Goal: Entertainment & Leisure: Consume media (video, audio)

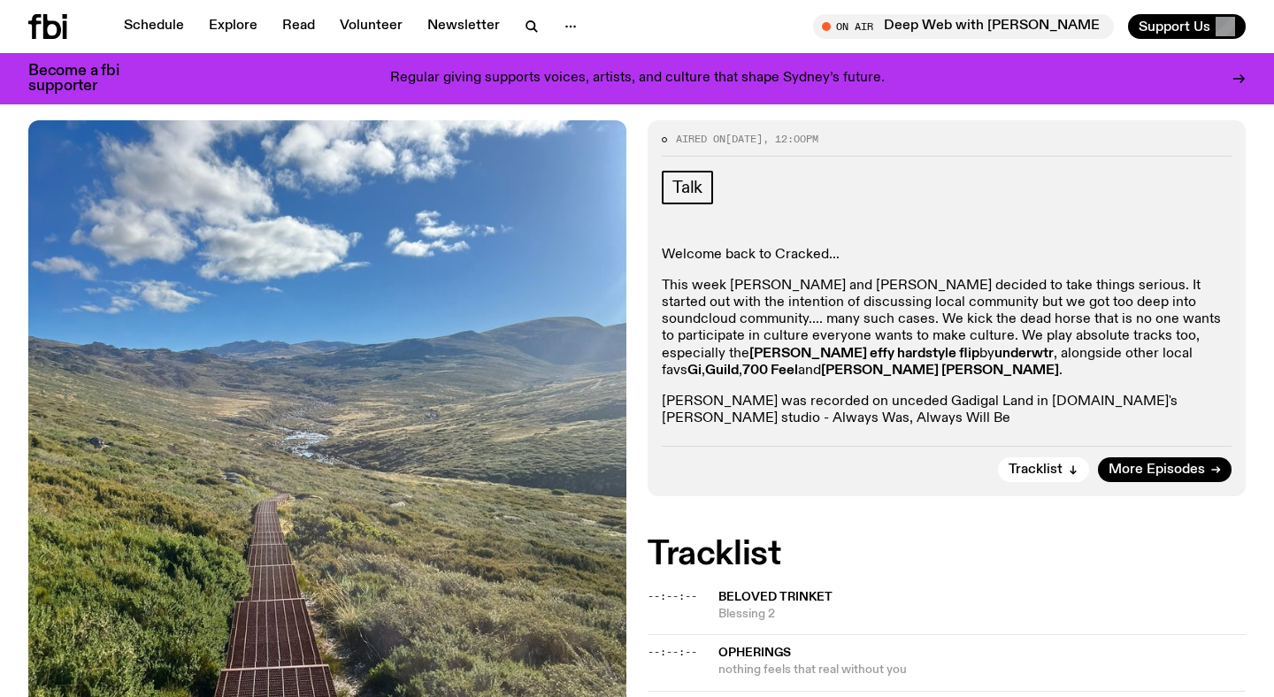
scroll to position [311, 0]
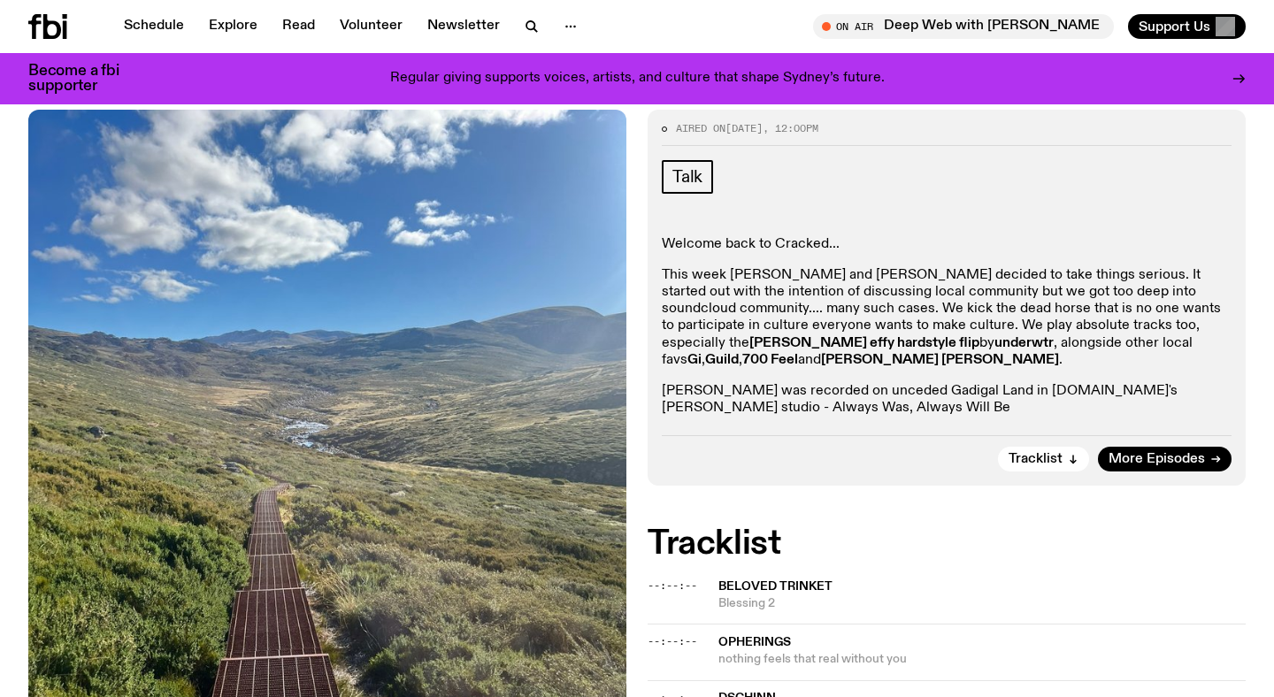
click at [709, 256] on div "Welcome back to Cracked... This week [PERSON_NAME] and [PERSON_NAME] decided to…" at bounding box center [947, 326] width 570 height 181
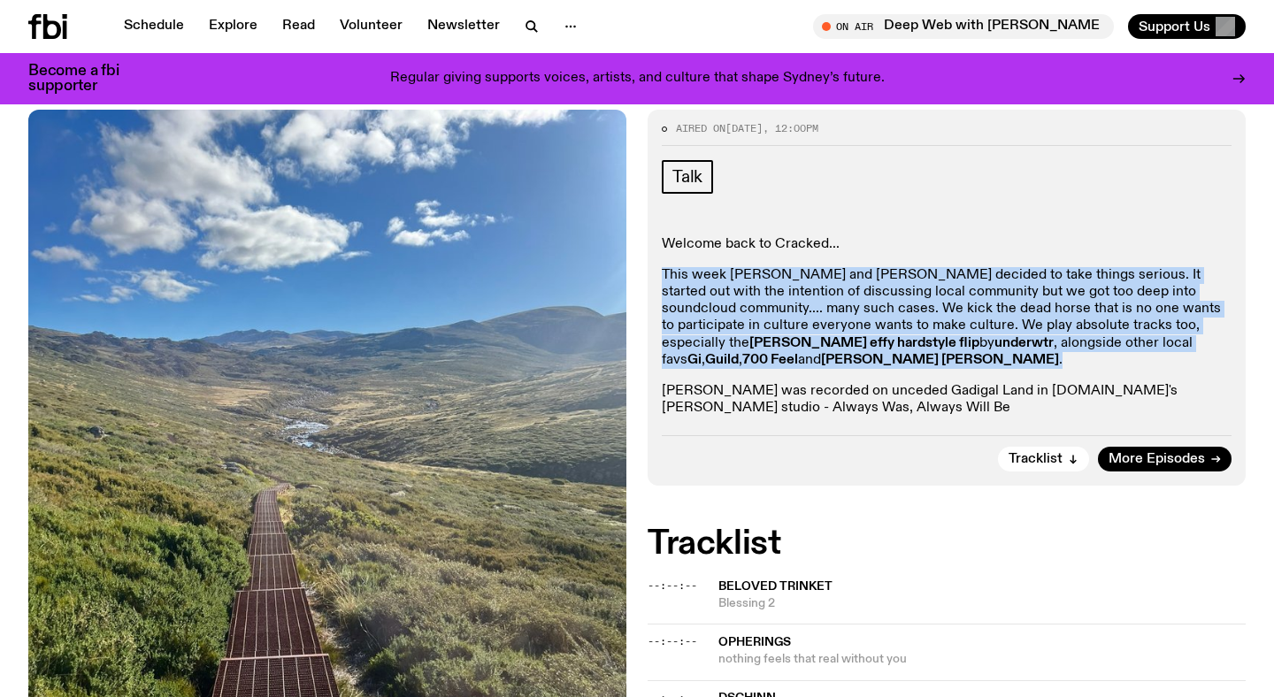
click at [711, 319] on p "This week [PERSON_NAME] and [PERSON_NAME] decided to take things serious. It st…" at bounding box center [947, 318] width 570 height 102
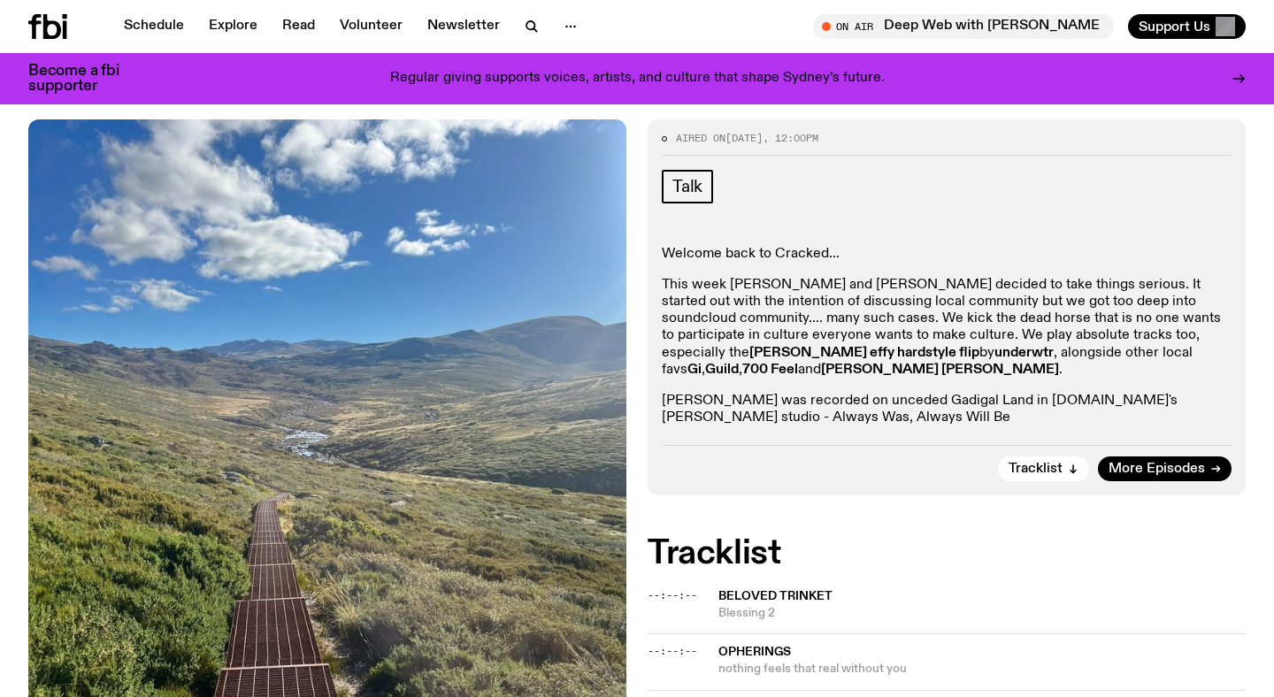
scroll to position [170, 0]
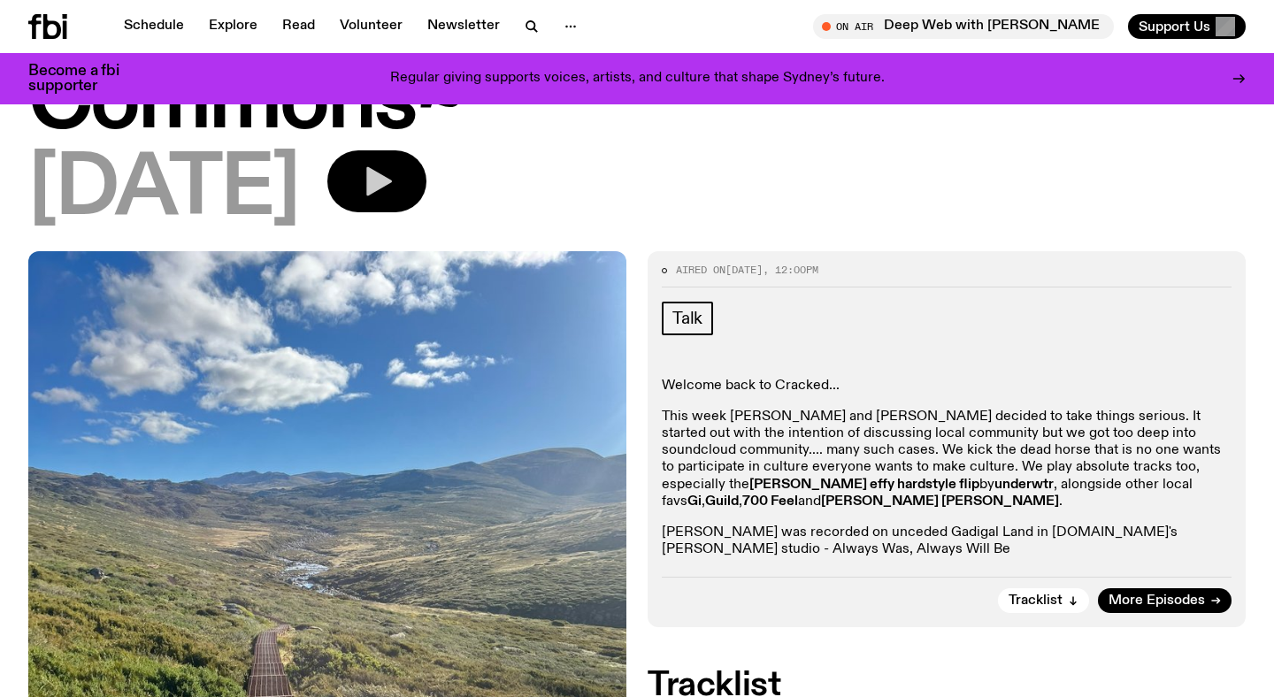
click at [403, 164] on button "button" at bounding box center [376, 181] width 99 height 62
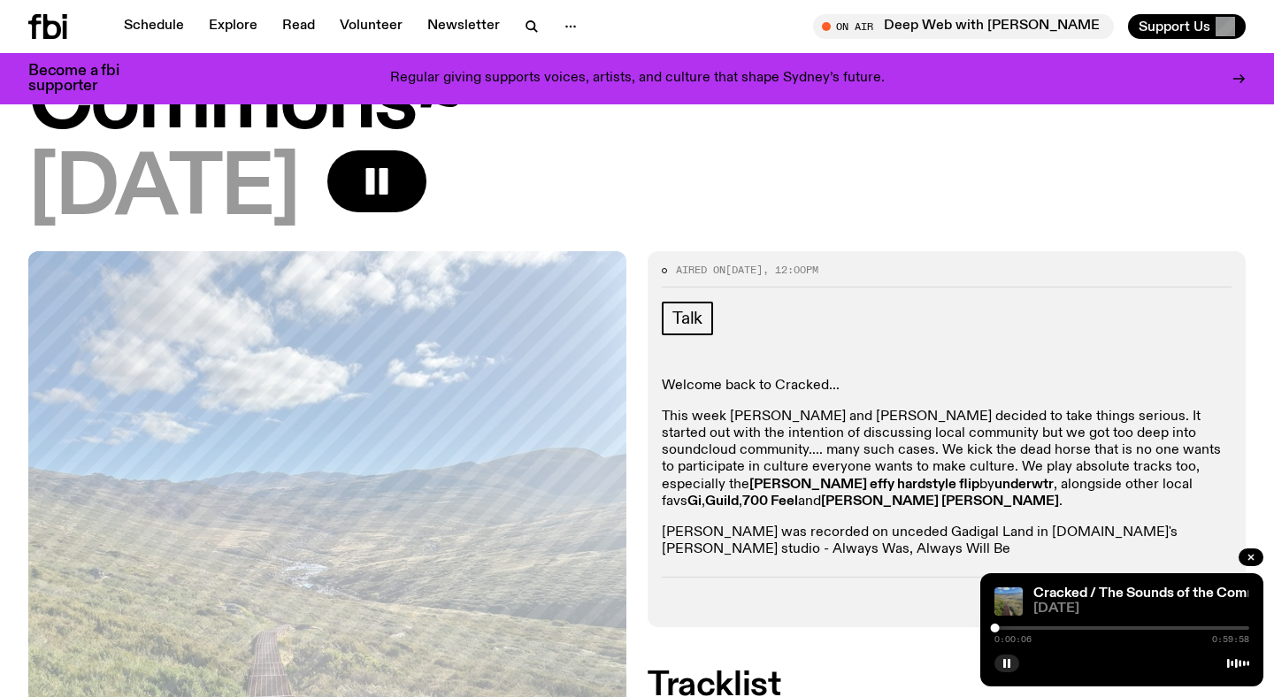
click at [1000, 628] on div at bounding box center [1122, 628] width 255 height 4
click at [1009, 629] on div at bounding box center [1122, 628] width 255 height 4
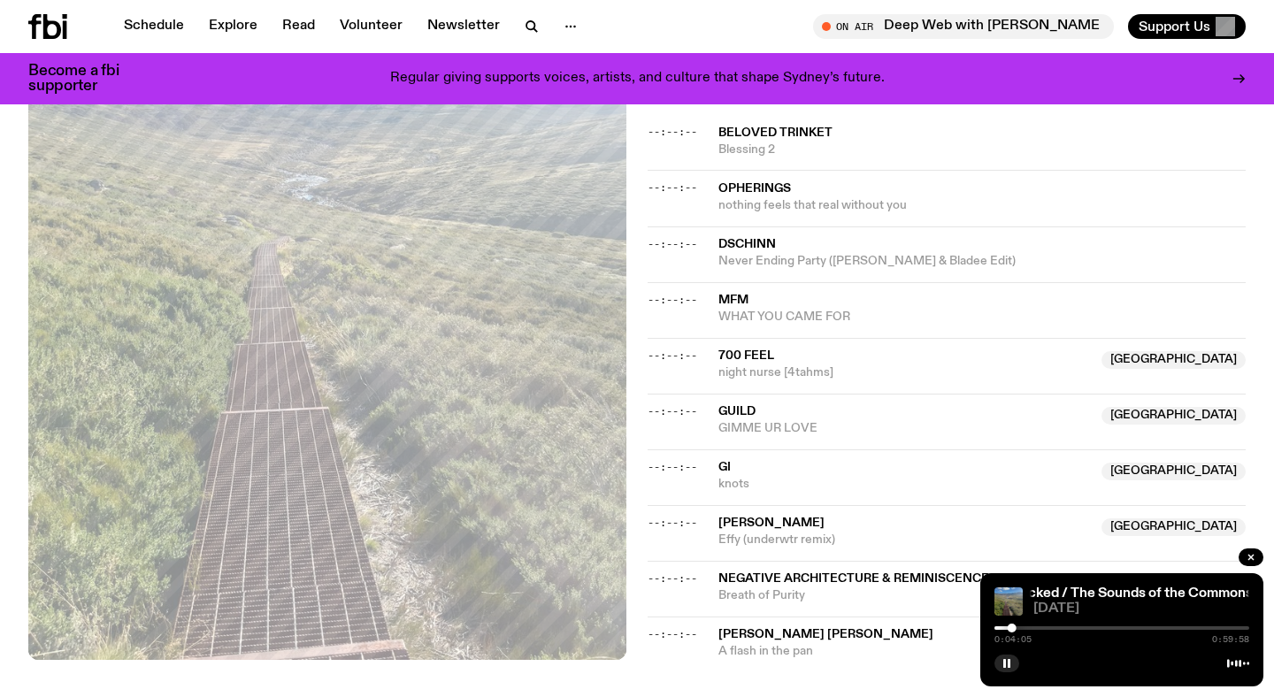
scroll to position [764, 0]
click at [1016, 620] on div "Cracked / The Sounds of the Commons~ Cracked / The Sounds of the Commons~ [DATE…" at bounding box center [1121, 629] width 283 height 113
click at [1016, 629] on div at bounding box center [1014, 628] width 9 height 9
click at [1018, 630] on div at bounding box center [1015, 628] width 9 height 9
click at [1020, 628] on div at bounding box center [1017, 628] width 9 height 9
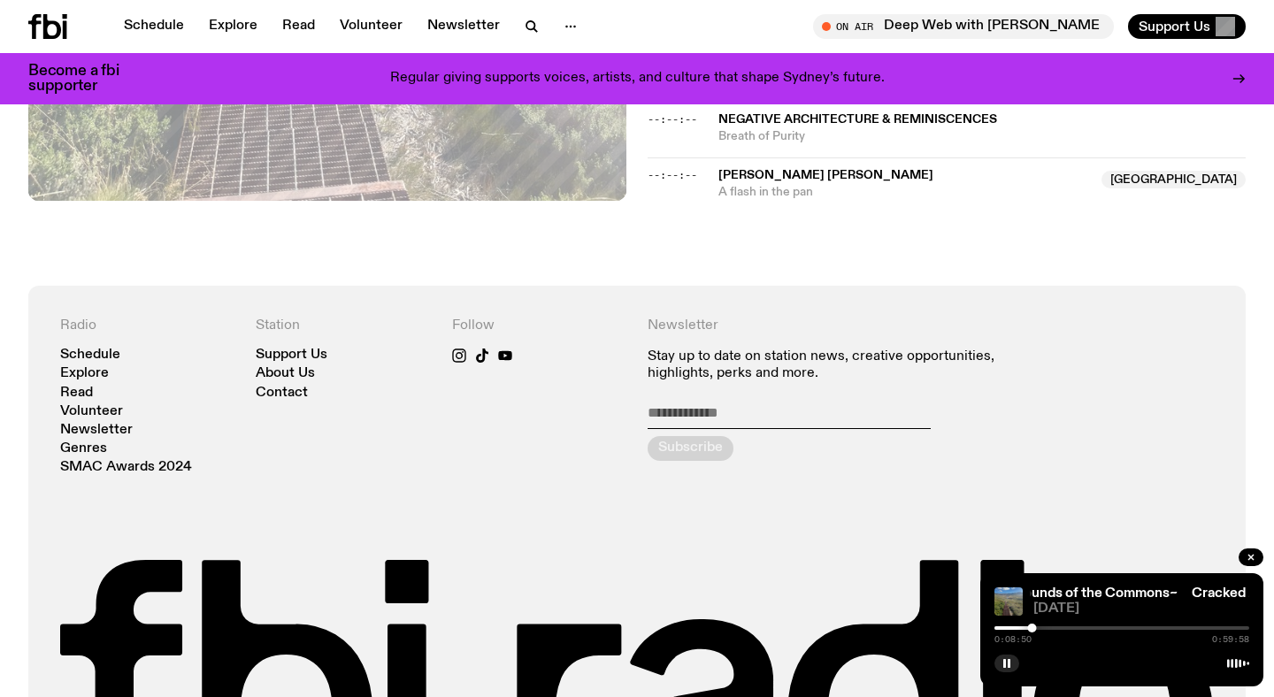
scroll to position [1423, 0]
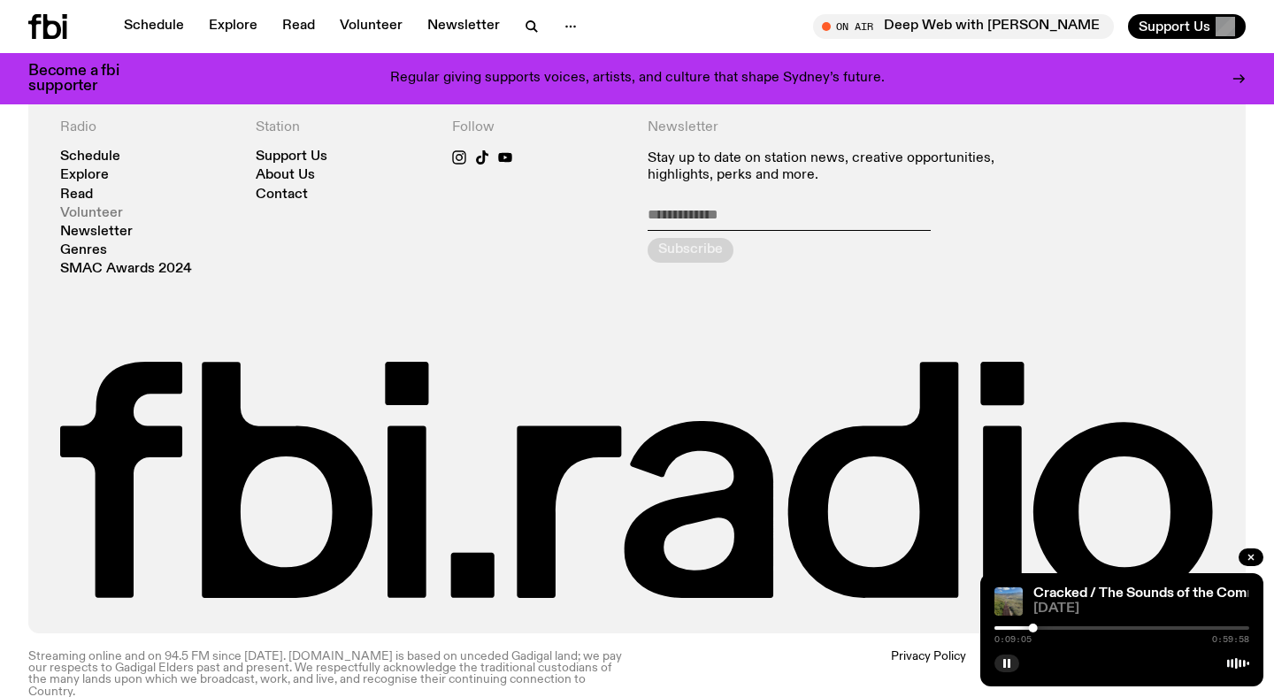
click at [105, 207] on link "Volunteer" at bounding box center [91, 213] width 63 height 13
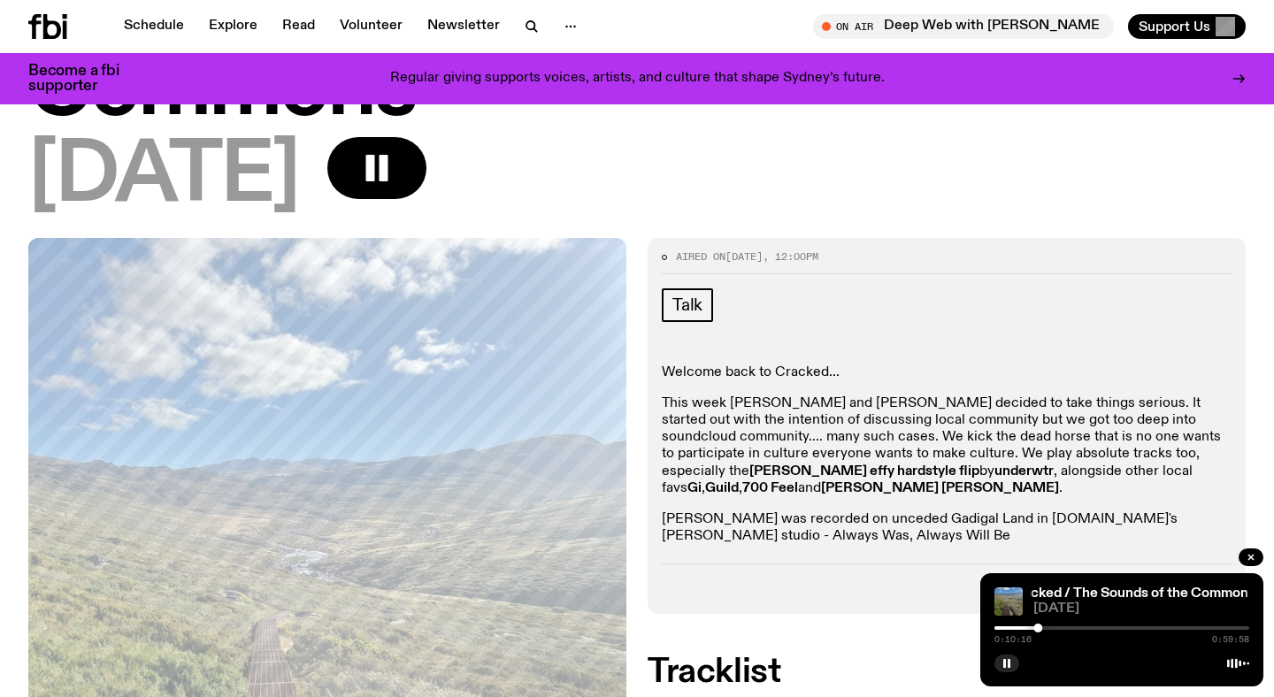
scroll to position [0, 0]
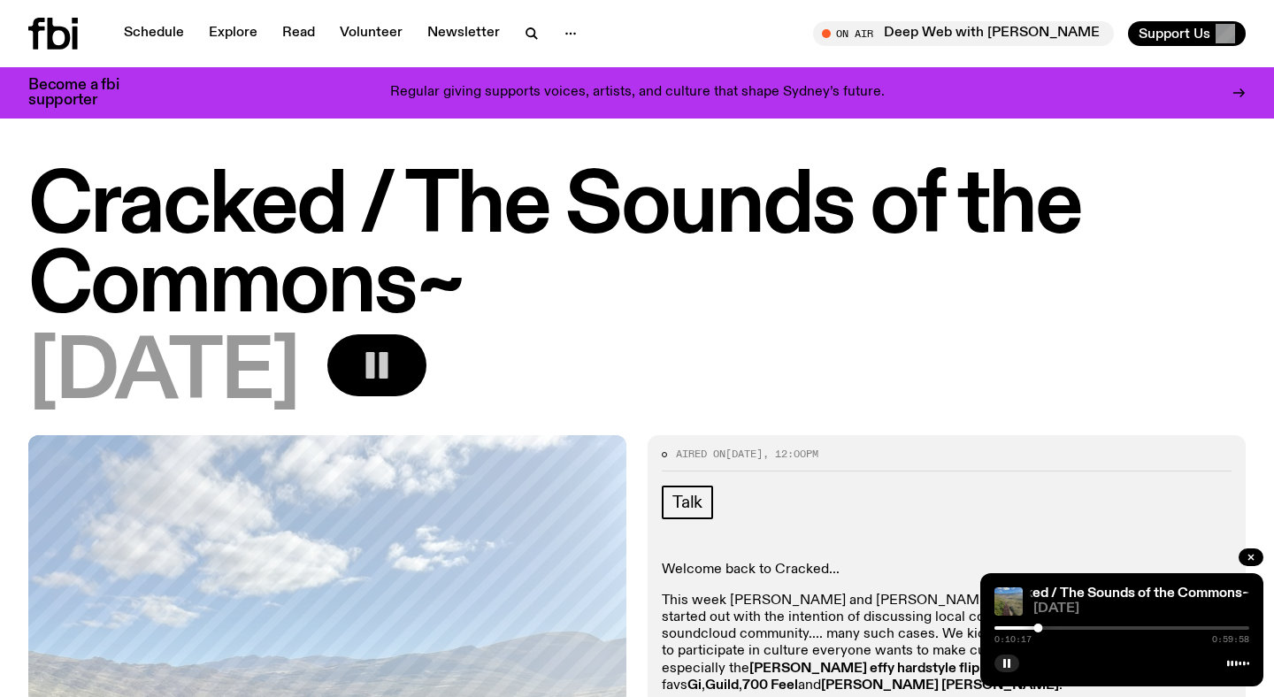
click at [388, 375] on rect "button" at bounding box center [384, 365] width 9 height 27
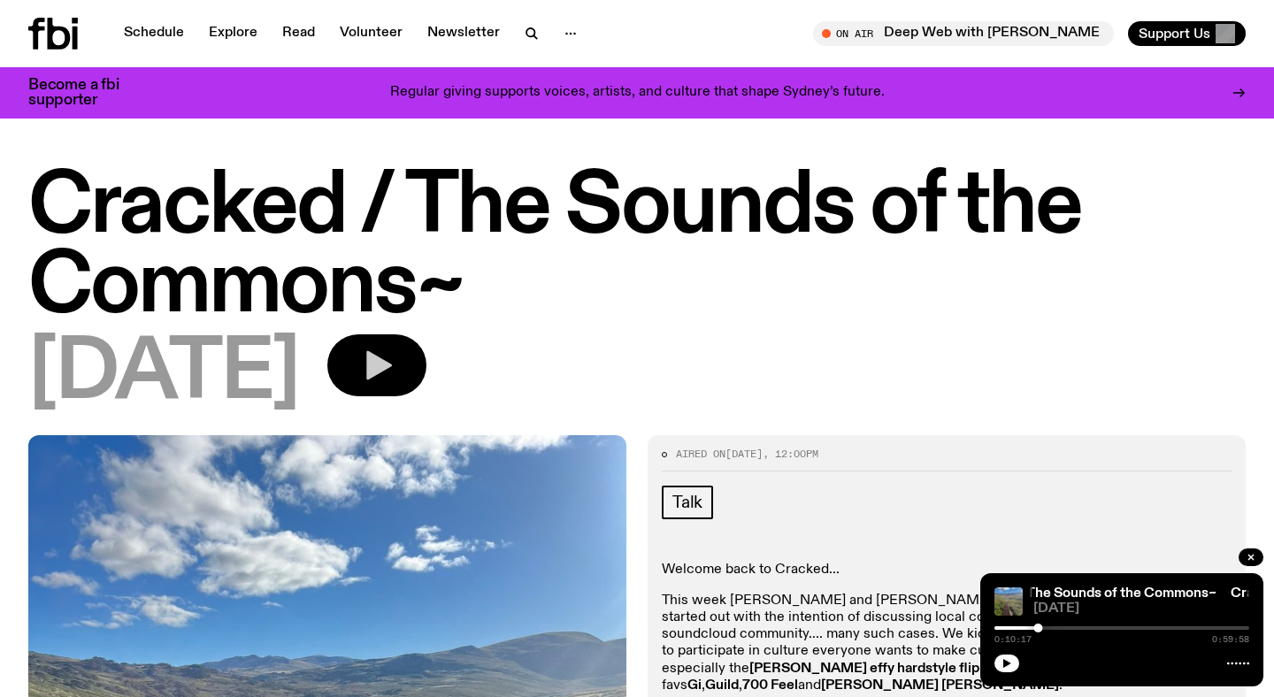
click at [1091, 624] on div "0:10:17 0:59:58" at bounding box center [1122, 633] width 255 height 21
click at [1108, 628] on div at bounding box center [1122, 628] width 255 height 4
click at [1010, 627] on div at bounding box center [980, 628] width 255 height 4
click at [1004, 627] on div at bounding box center [882, 628] width 255 height 4
click at [1003, 664] on icon "button" at bounding box center [1007, 663] width 8 height 9
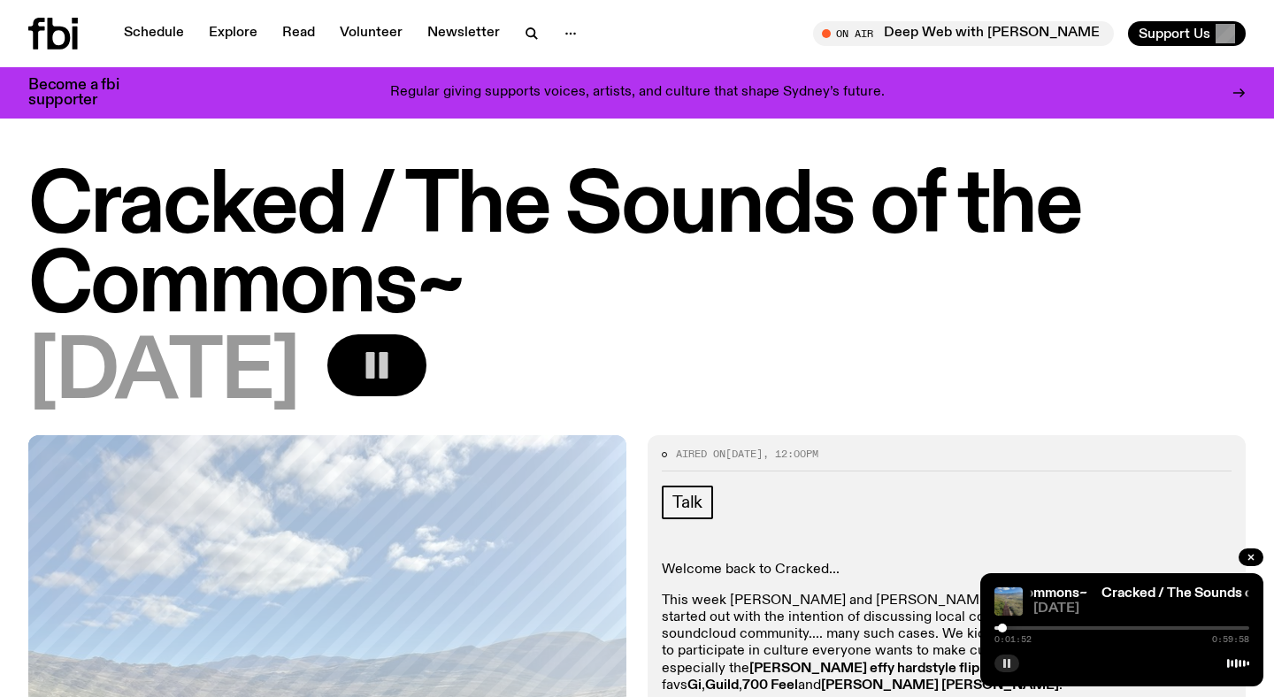
click at [1002, 630] on div at bounding box center [1002, 628] width 9 height 9
click at [1111, 627] on div at bounding box center [1122, 628] width 255 height 4
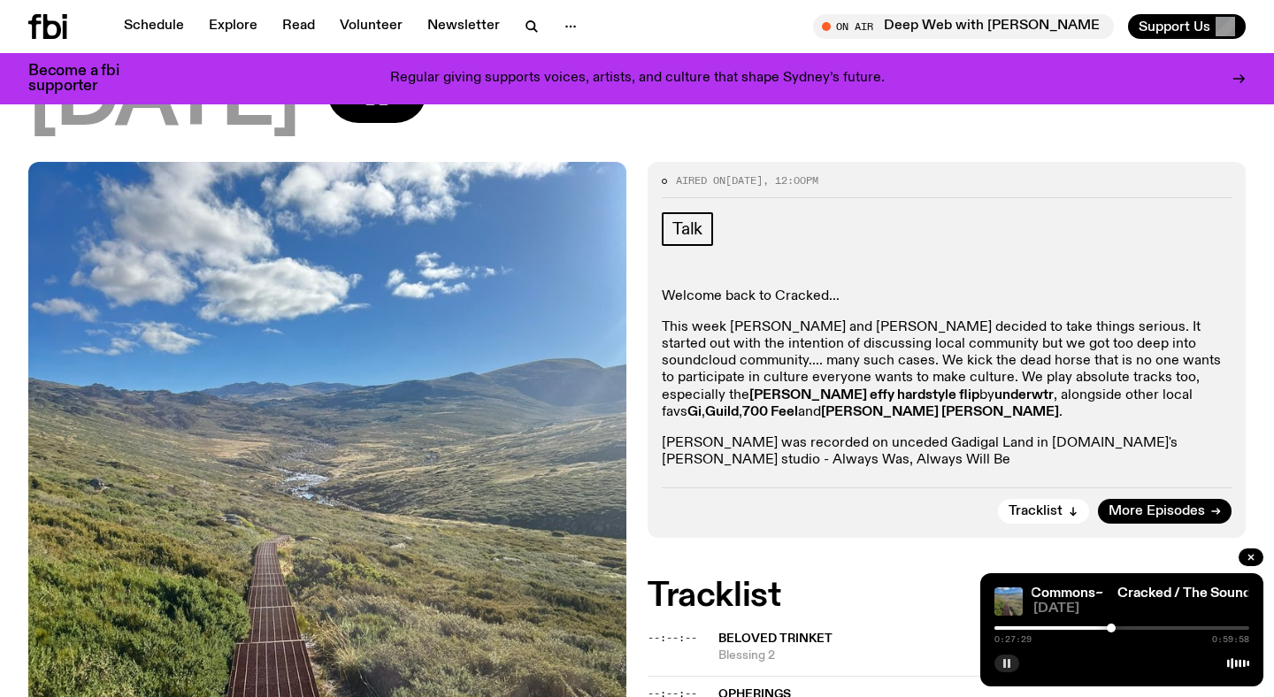
scroll to position [273, 0]
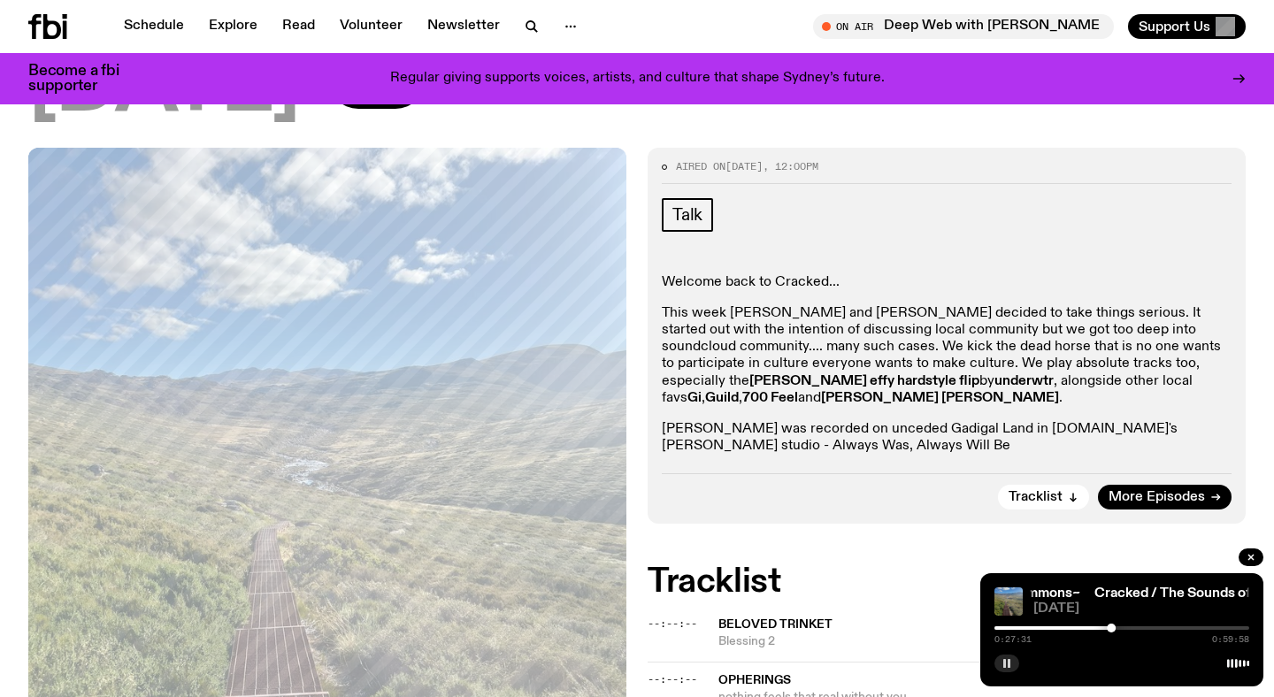
click at [1113, 630] on div at bounding box center [1111, 628] width 9 height 9
click at [1114, 630] on div at bounding box center [1114, 628] width 9 height 9
click at [1125, 629] on div at bounding box center [1122, 628] width 255 height 4
click at [1131, 626] on div at bounding box center [1122, 628] width 255 height 4
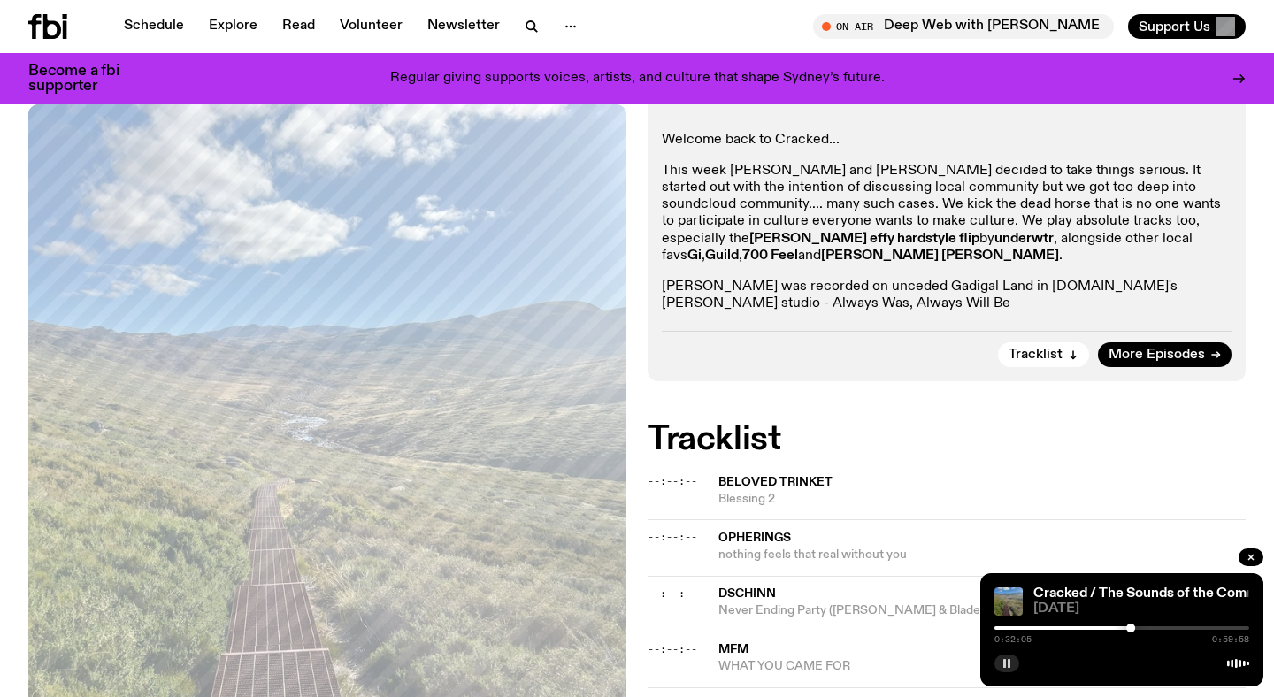
scroll to position [911, 0]
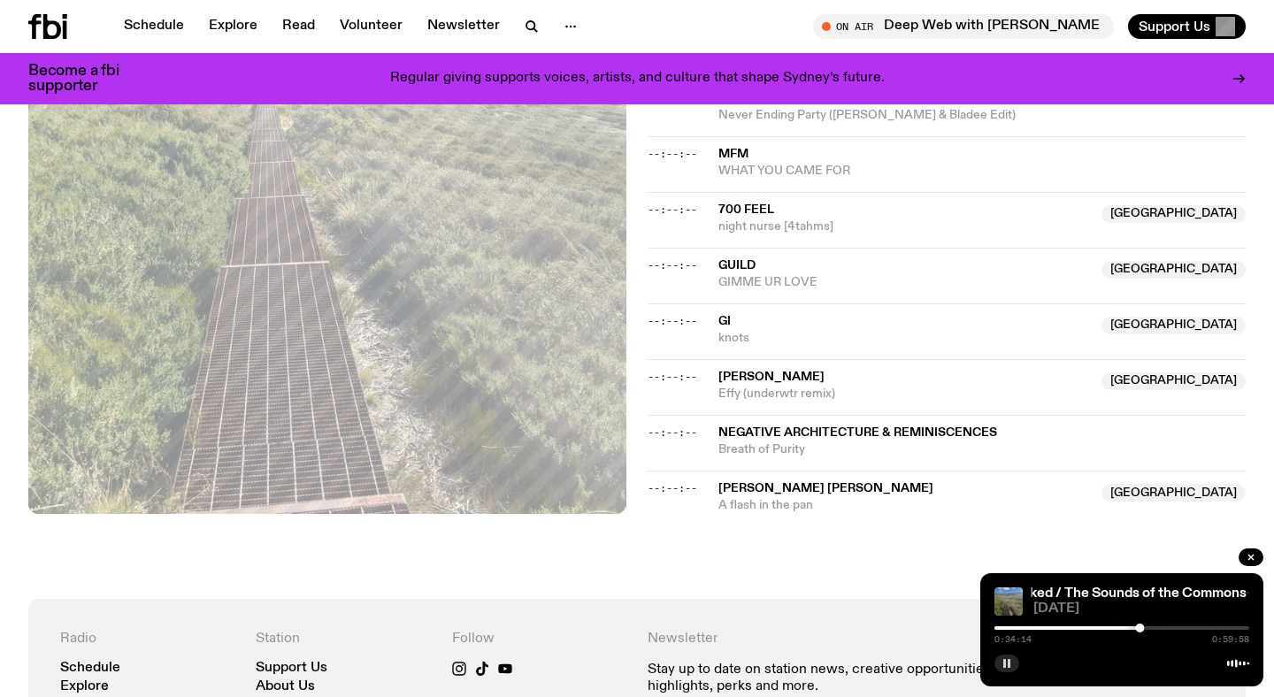
click at [1143, 629] on div at bounding box center [1139, 628] width 9 height 9
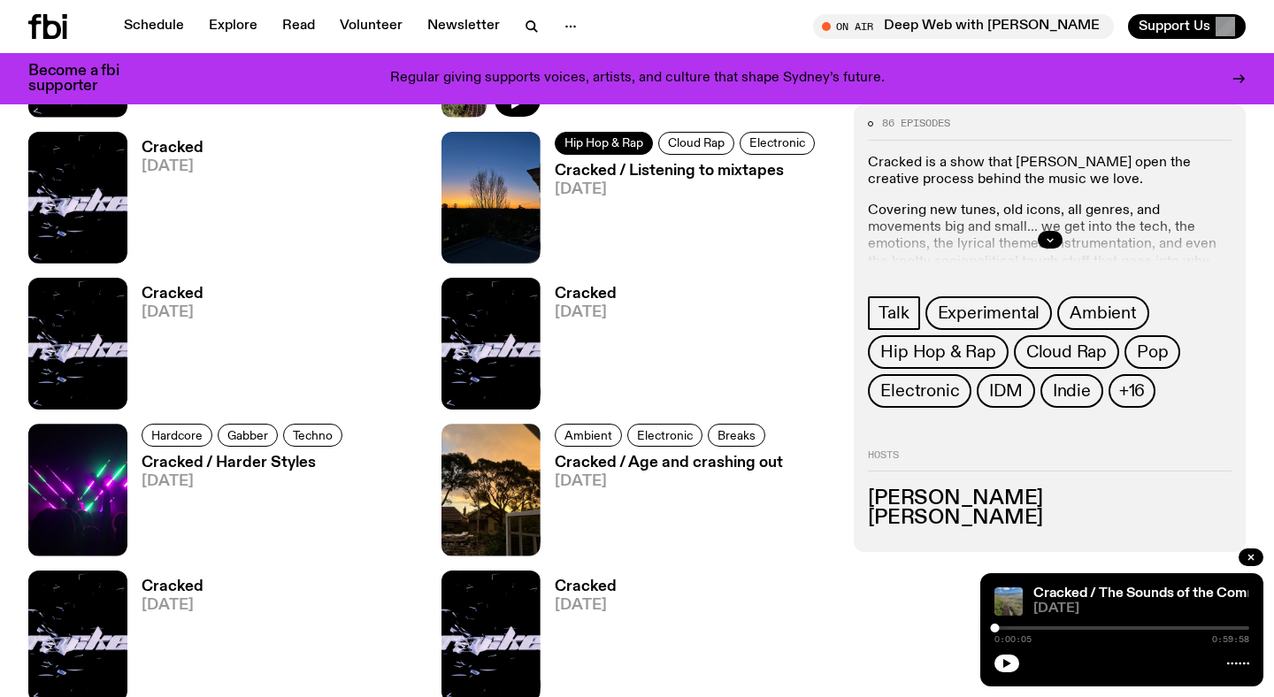
scroll to position [1049, 0]
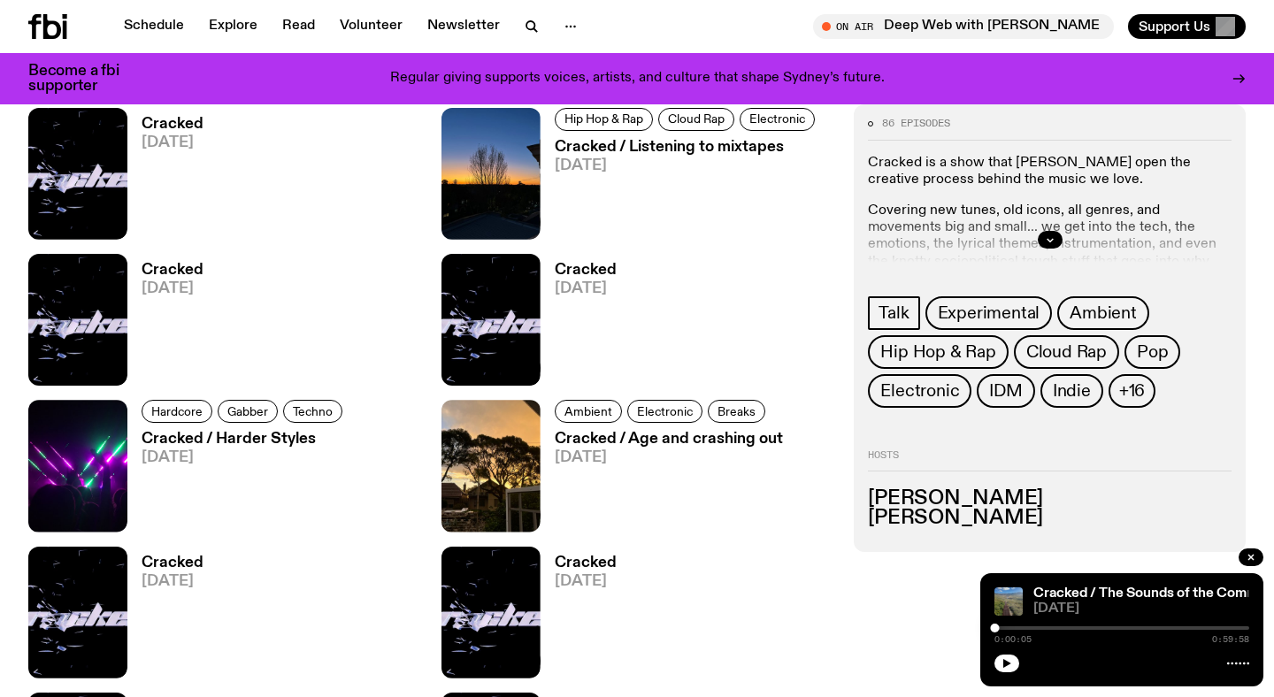
click at [270, 441] on h3 "Cracked / Harder Styles" at bounding box center [245, 439] width 206 height 15
click at [588, 444] on h3 "Cracked / Age and crashing out" at bounding box center [669, 439] width 228 height 15
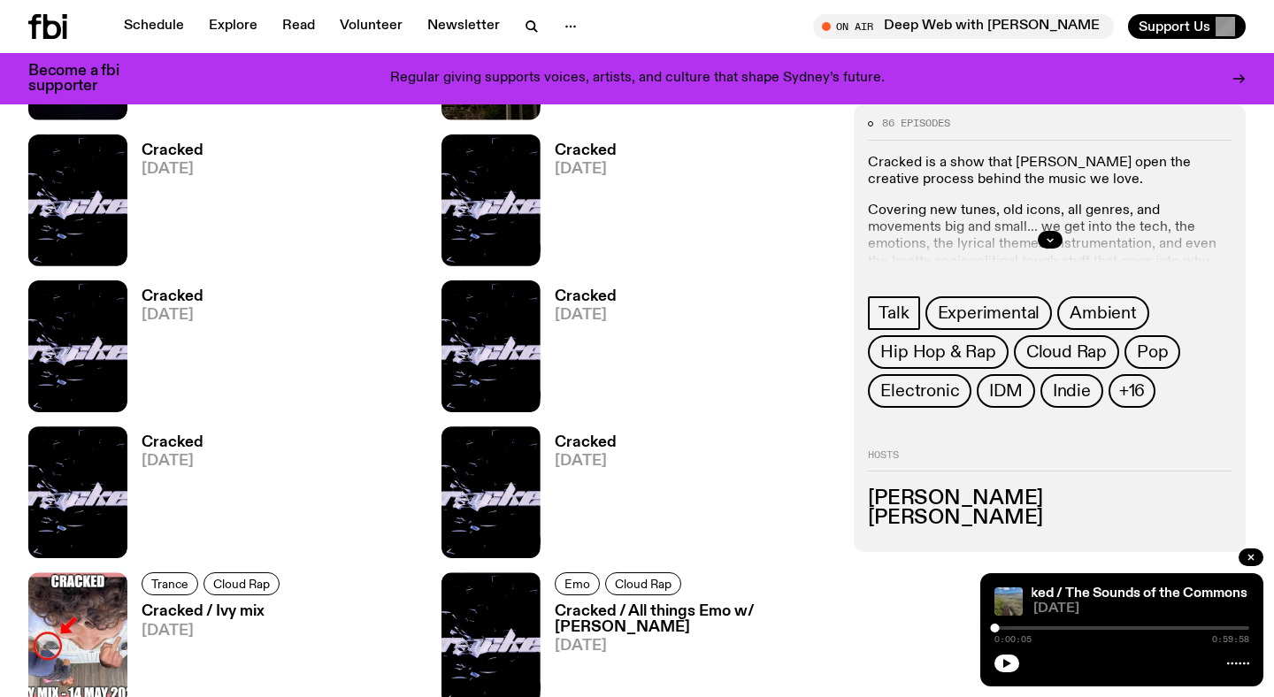
scroll to position [1463, 0]
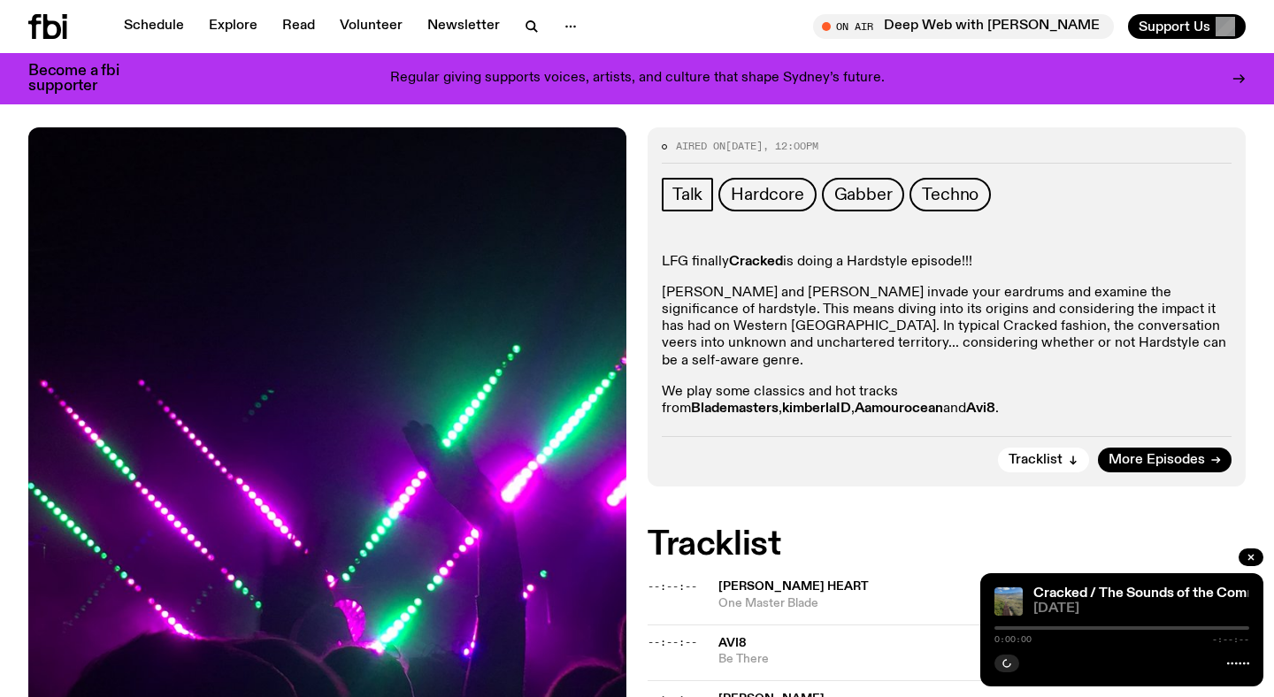
scroll to position [213, 0]
click at [904, 325] on p "Luke and Alex invade your eardrums and examine the significance of hardstyle. T…" at bounding box center [947, 328] width 570 height 85
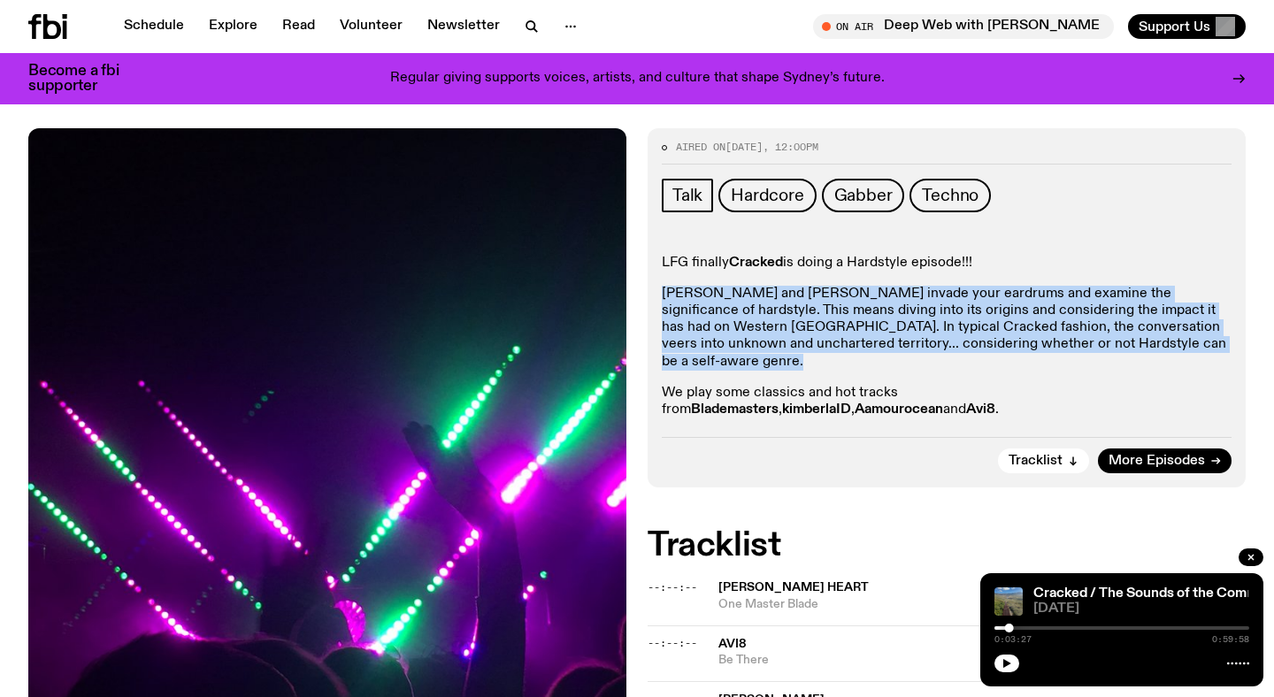
click at [976, 325] on p "Luke and Alex invade your eardrums and examine the significance of hardstyle. T…" at bounding box center [947, 328] width 570 height 85
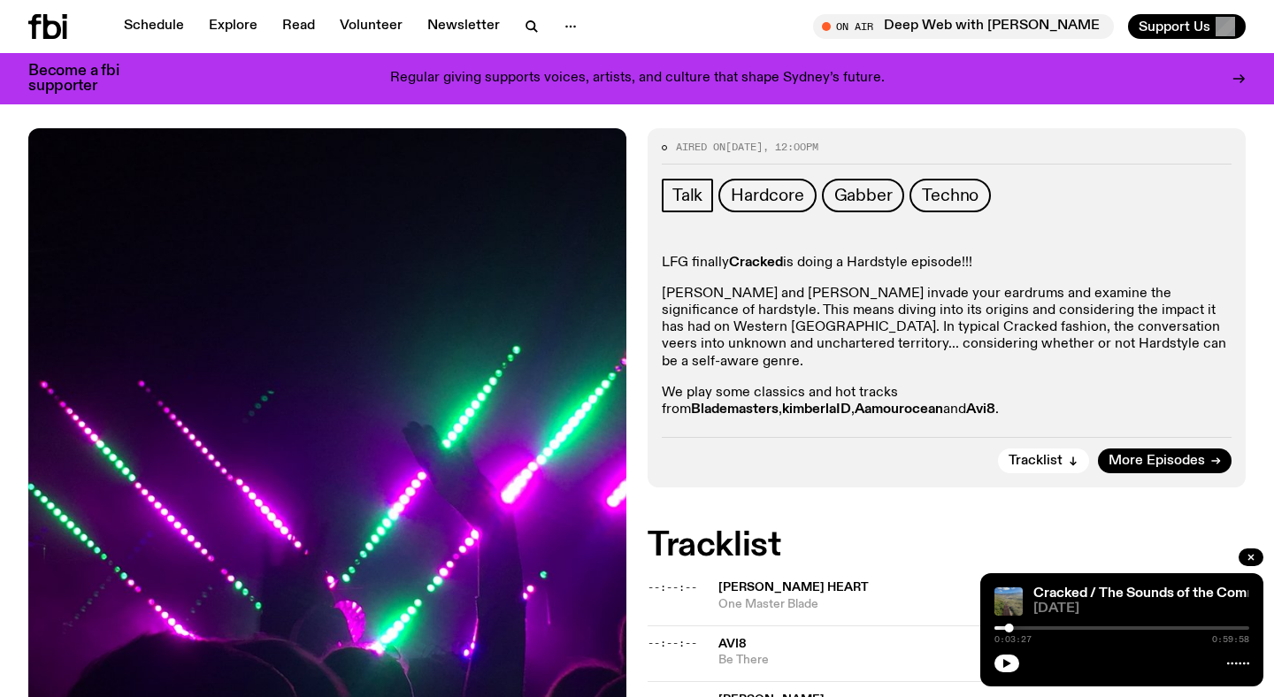
click at [877, 385] on p "We play some classics and hot tracks from Blademasters , kimberlaID , Aamouroce…" at bounding box center [947, 402] width 570 height 34
click at [934, 325] on p "Luke and Alex invade your eardrums and examine the significance of hardstyle. T…" at bounding box center [947, 328] width 570 height 85
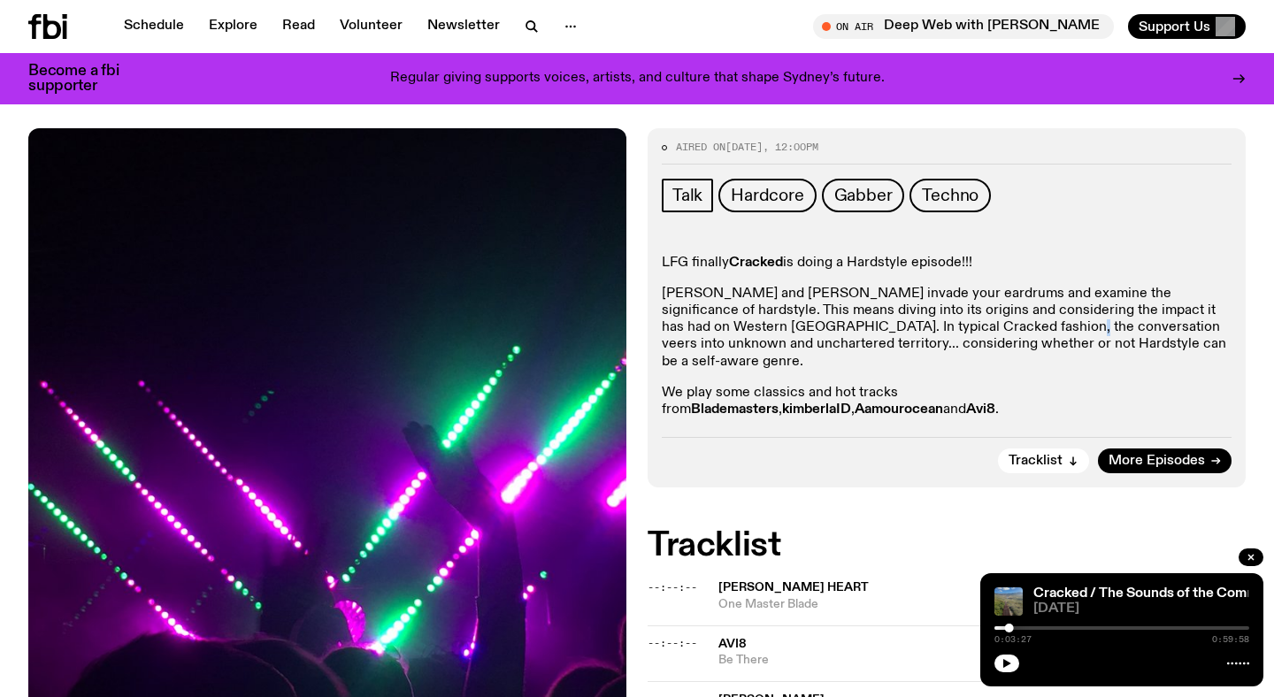
click at [934, 325] on p "Luke and Alex invade your eardrums and examine the significance of hardstyle. T…" at bounding box center [947, 328] width 570 height 85
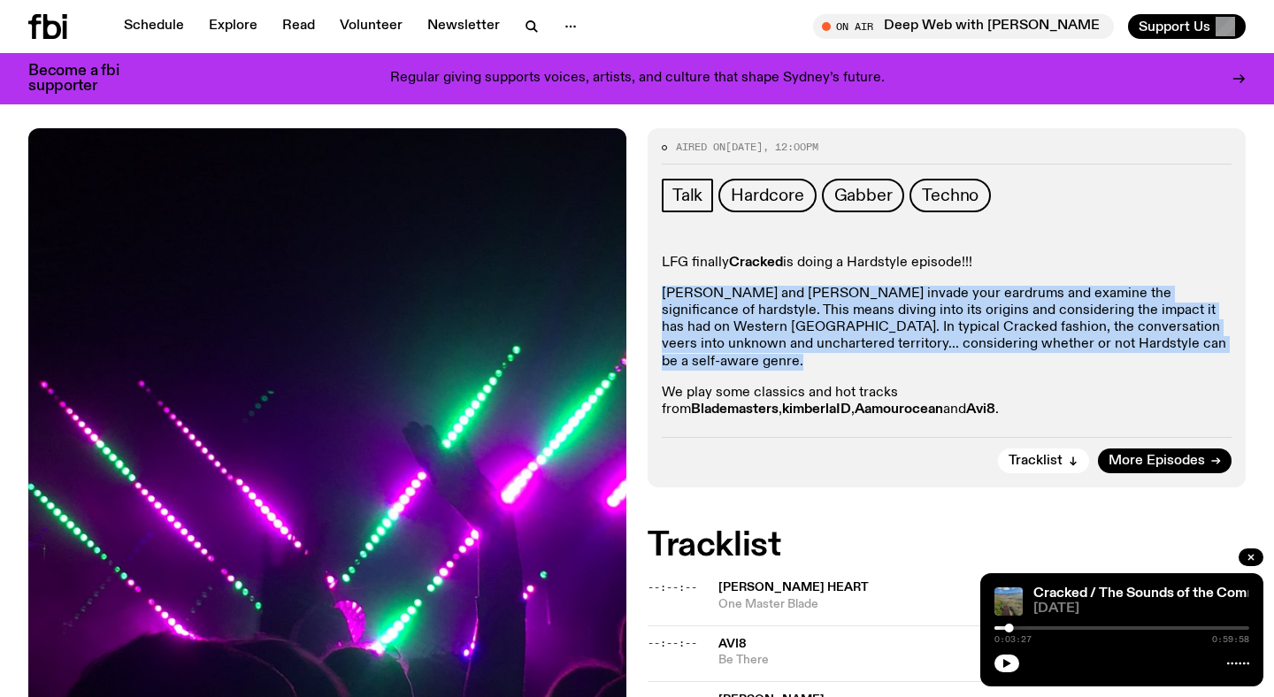
click at [929, 345] on p "Luke and Alex invade your eardrums and examine the significance of hardstyle. T…" at bounding box center [947, 328] width 570 height 85
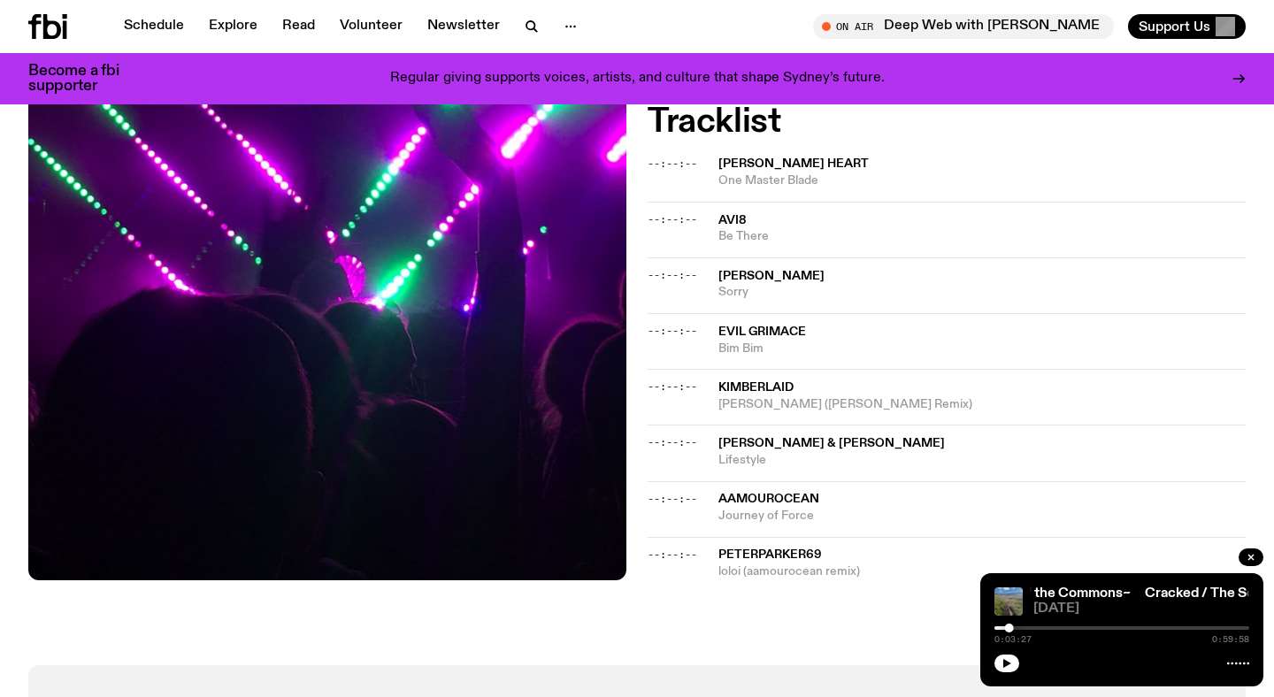
scroll to position [0, 0]
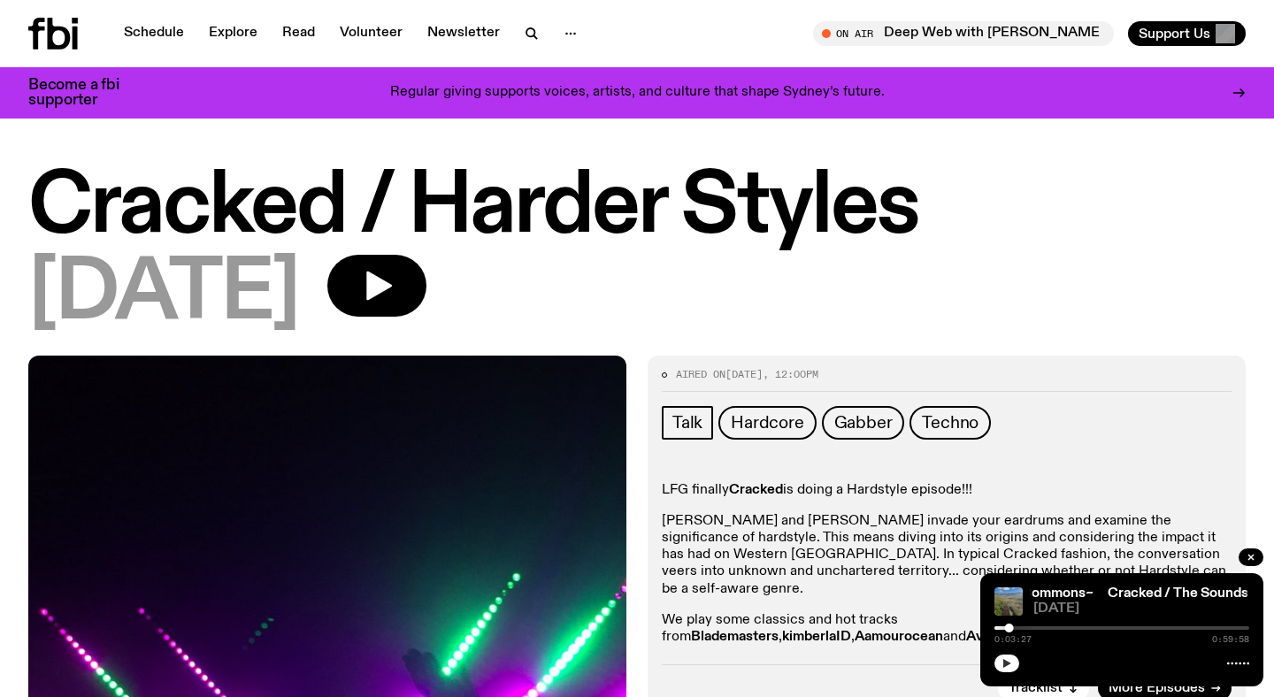
click at [1002, 656] on button "button" at bounding box center [1007, 664] width 25 height 18
click at [1012, 629] on div at bounding box center [1009, 628] width 9 height 9
click at [1017, 629] on div at bounding box center [1122, 628] width 255 height 4
click at [1018, 629] on div at bounding box center [1016, 628] width 9 height 9
click at [1022, 628] on div at bounding box center [1018, 628] width 9 height 9
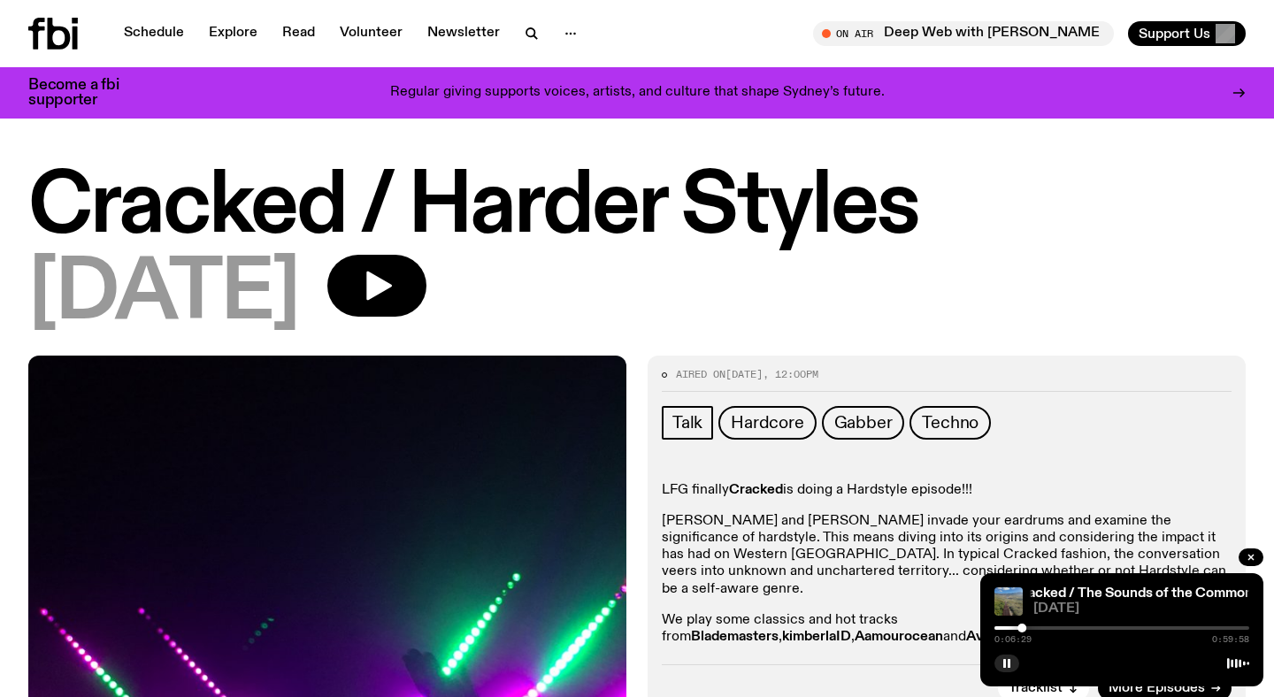
click at [1018, 628] on div at bounding box center [1022, 628] width 9 height 9
click at [426, 277] on button "button" at bounding box center [376, 286] width 99 height 62
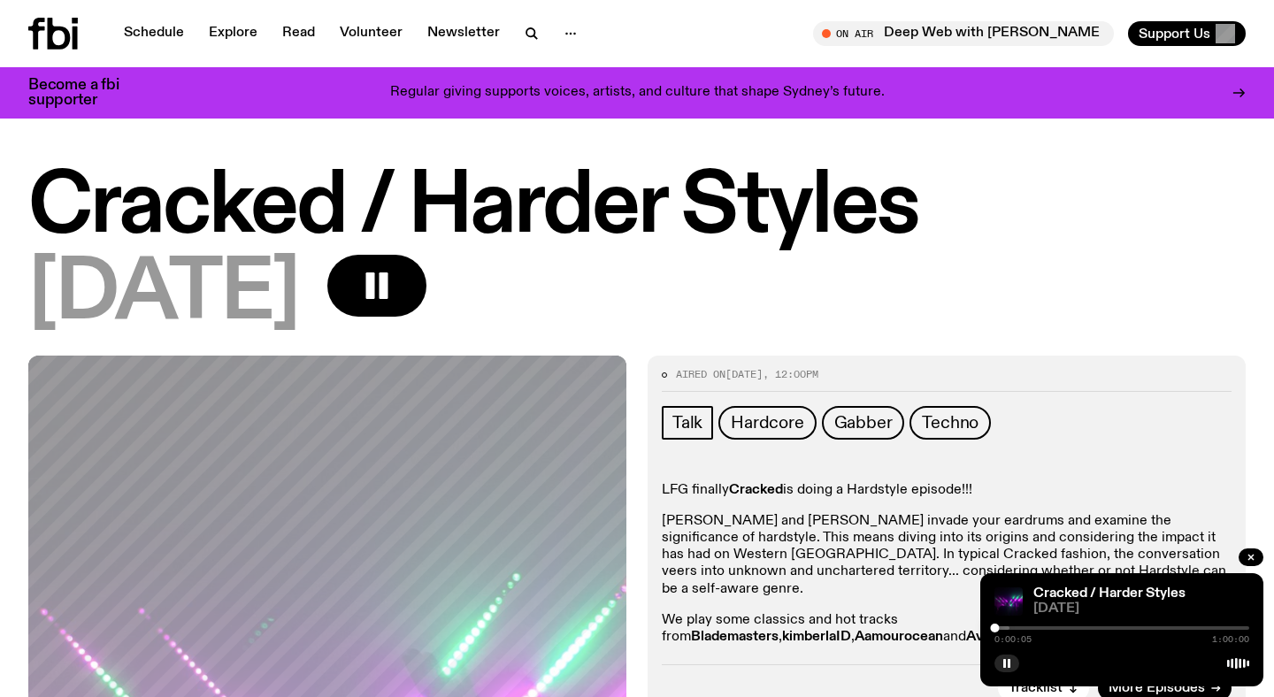
click at [1007, 626] on div at bounding box center [882, 628] width 255 height 4
click at [1010, 627] on div at bounding box center [1006, 628] width 9 height 9
click at [1016, 628] on div at bounding box center [1122, 628] width 255 height 4
click at [1025, 628] on div at bounding box center [1025, 628] width 9 height 9
click at [1024, 628] on div at bounding box center [1025, 628] width 9 height 9
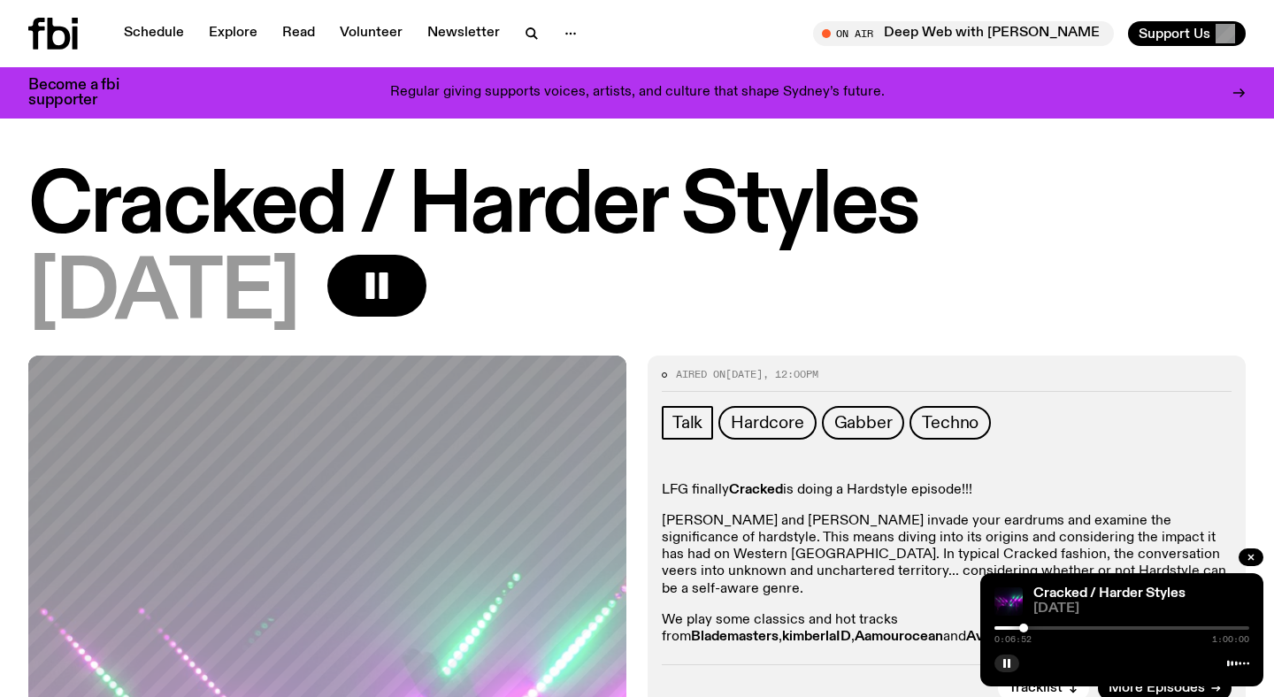
click at [1024, 628] on div at bounding box center [1023, 628] width 9 height 9
click at [1023, 628] on div at bounding box center [1023, 628] width 9 height 9
click at [1116, 630] on div "0:10:14 1:00:00" at bounding box center [1122, 633] width 255 height 21
click at [1125, 627] on div at bounding box center [1122, 628] width 255 height 4
click at [1110, 626] on div at bounding box center [997, 628] width 255 height 4
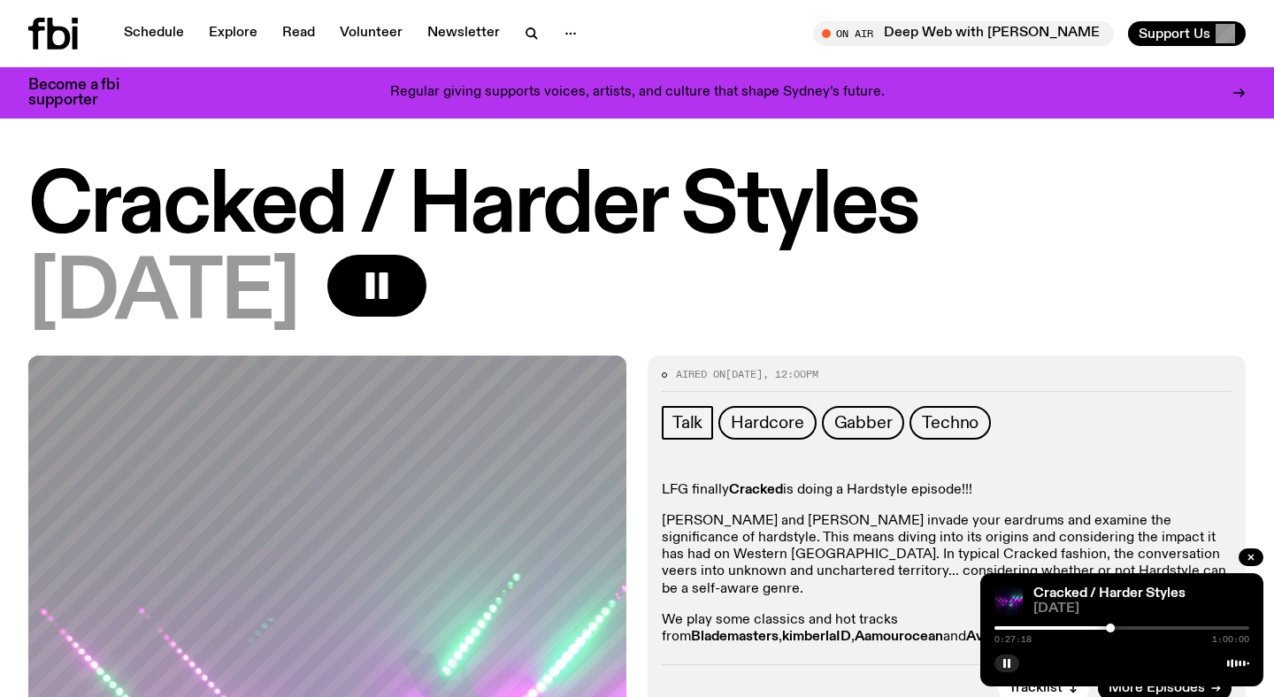
click at [1104, 626] on div at bounding box center [983, 628] width 255 height 4
click at [1195, 628] on div at bounding box center [1122, 628] width 255 height 4
click at [1202, 626] on div at bounding box center [1122, 628] width 255 height 4
click at [1211, 626] on div at bounding box center [1122, 628] width 255 height 4
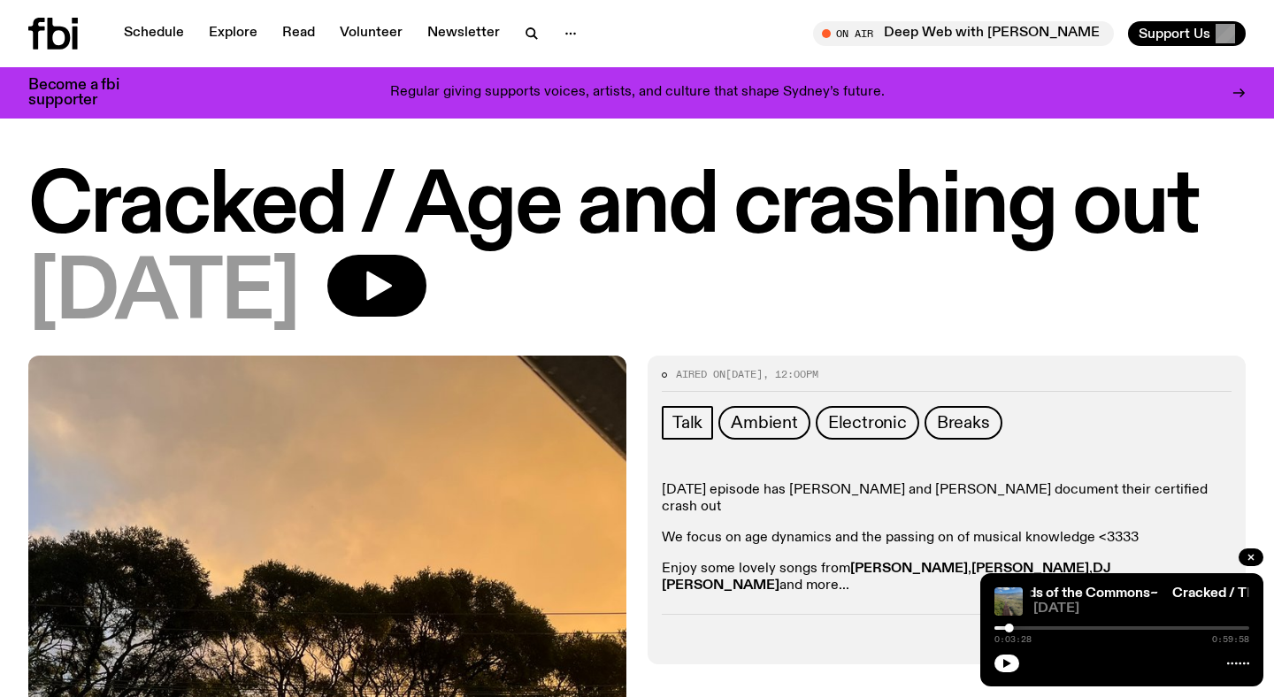
click at [410, 320] on div "02.07.25" at bounding box center [636, 295] width 1217 height 80
click at [416, 312] on button "button" at bounding box center [376, 286] width 99 height 62
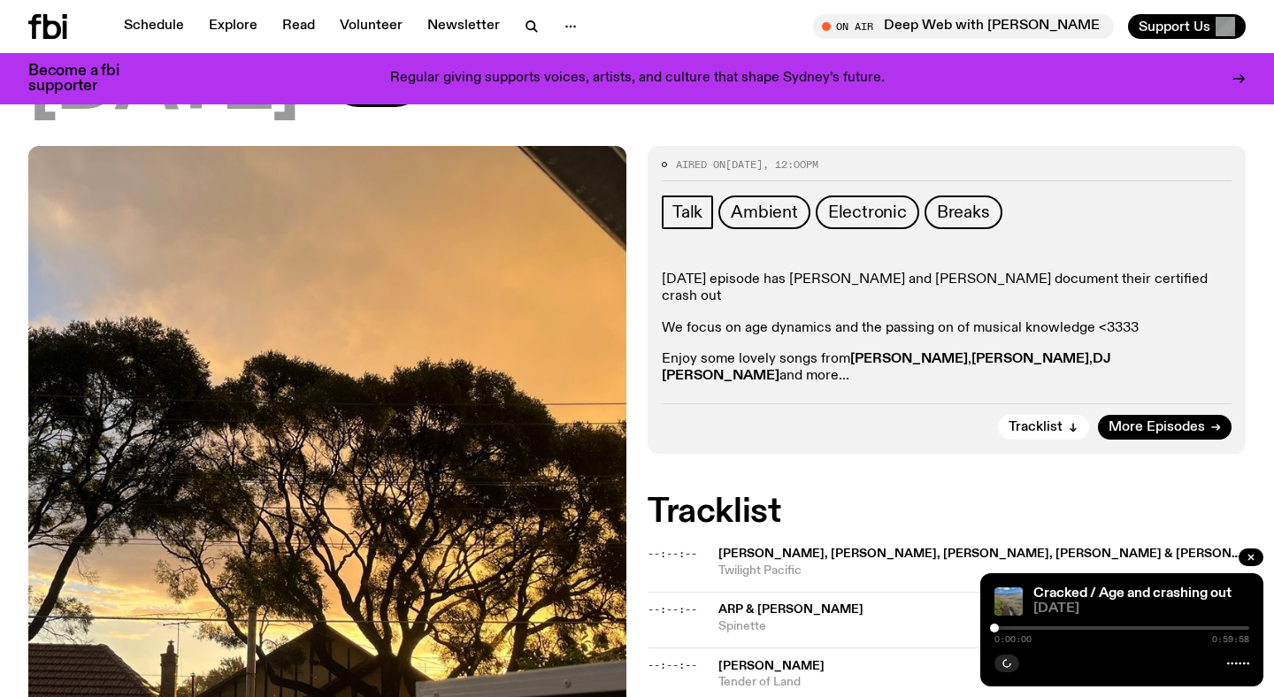
scroll to position [248, 0]
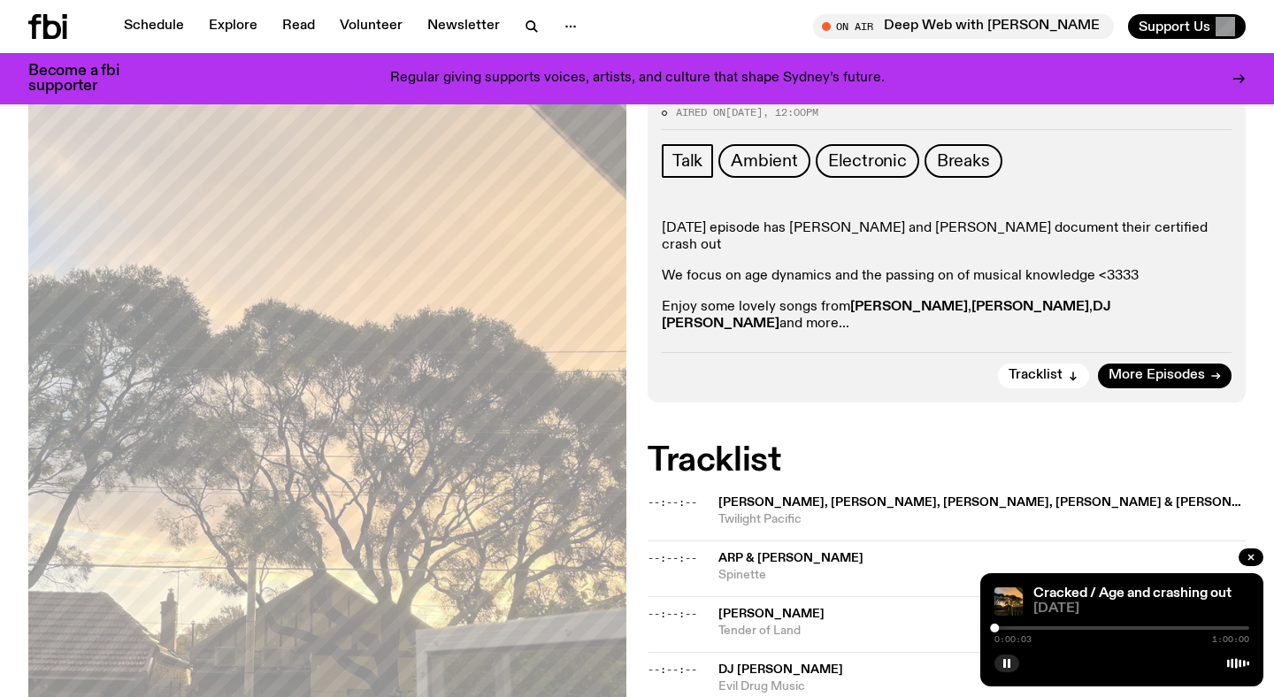
click at [1010, 624] on div "0:00:03 1:00:00" at bounding box center [1122, 633] width 255 height 21
click at [1009, 629] on div at bounding box center [1122, 628] width 255 height 4
click at [1019, 628] on div at bounding box center [1122, 628] width 255 height 4
click at [1013, 626] on div at bounding box center [891, 628] width 255 height 4
click at [1030, 628] on div at bounding box center [1122, 628] width 255 height 4
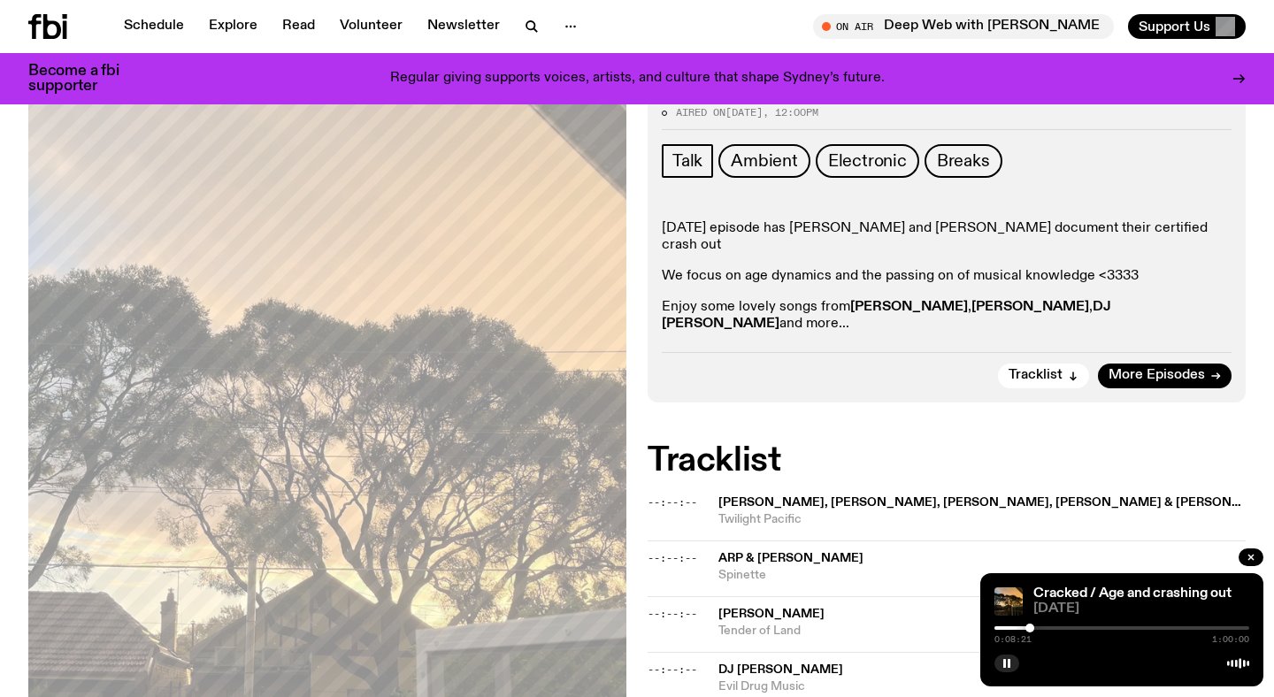
click at [1034, 629] on div at bounding box center [1122, 628] width 255 height 4
click at [1039, 629] on div at bounding box center [1122, 628] width 255 height 4
click at [1005, 628] on div at bounding box center [911, 628] width 255 height 4
click at [1010, 628] on div at bounding box center [1122, 628] width 255 height 4
click at [1020, 628] on div at bounding box center [1122, 628] width 255 height 4
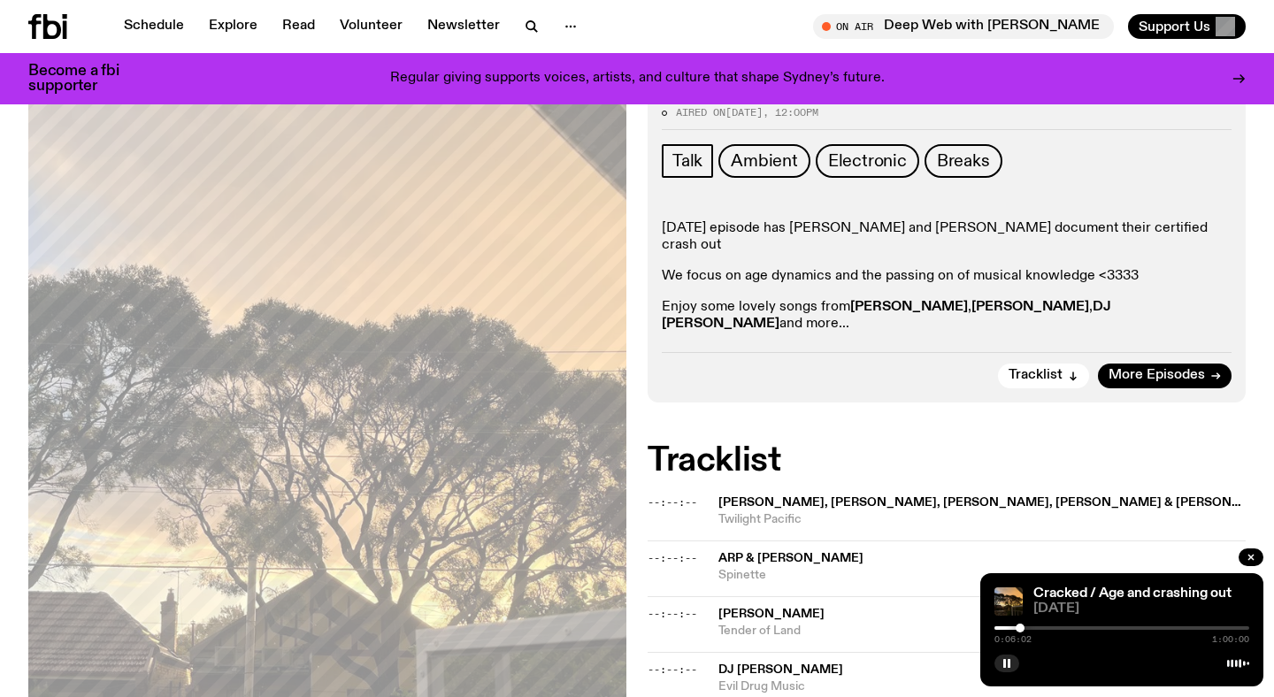
click at [1042, 627] on div at bounding box center [1122, 628] width 255 height 4
click at [1087, 303] on div "Aired on 02.07.25 , 12:00pm Talk Ambient Electronic Breaks Today's episode has …" at bounding box center [947, 248] width 598 height 308
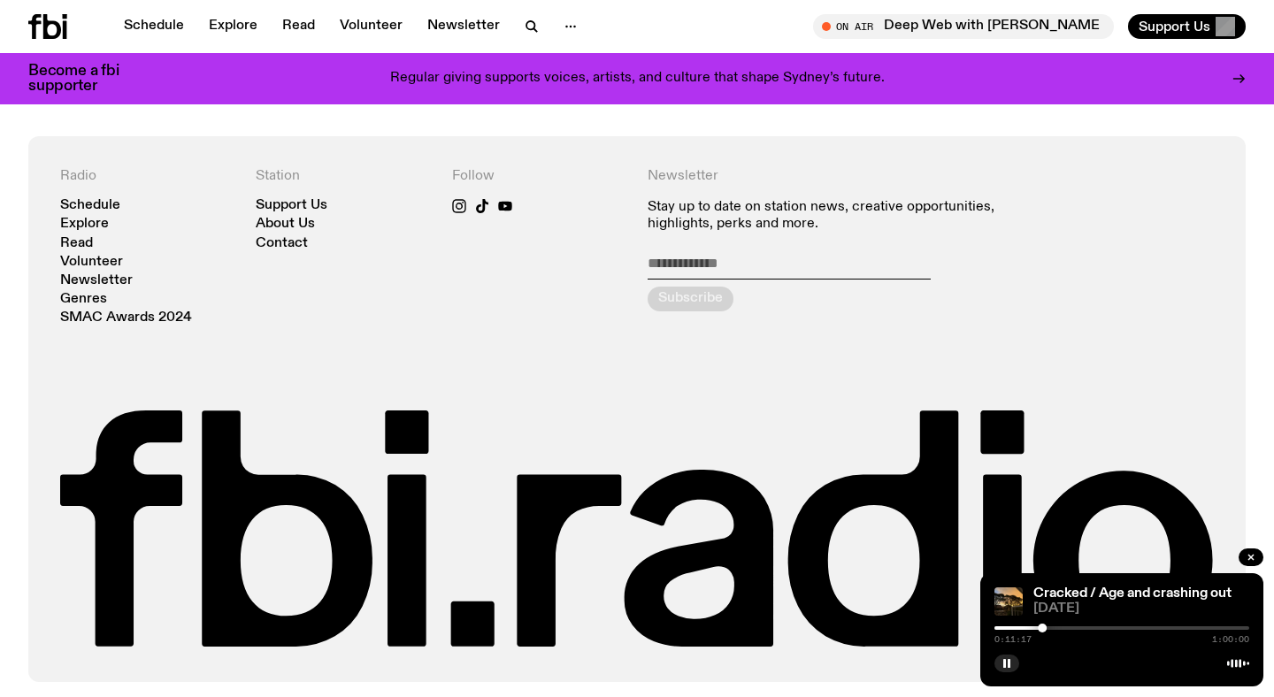
scroll to position [660, 0]
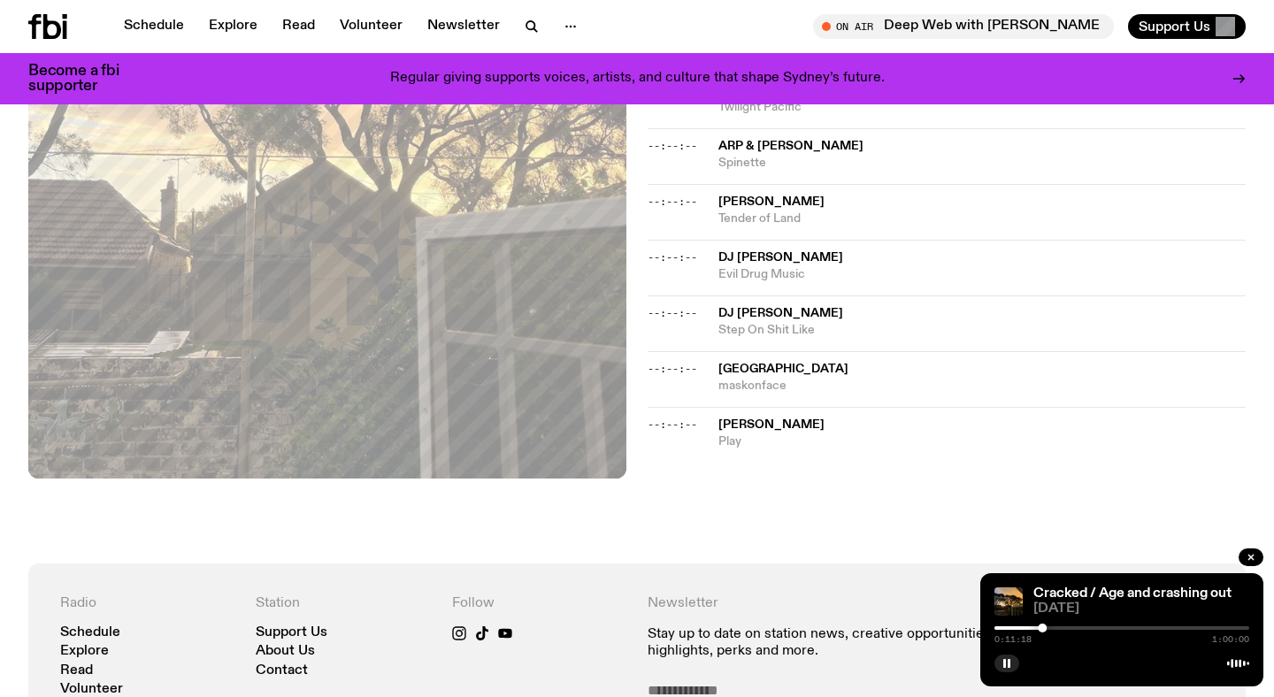
click at [1061, 625] on div "0:11:18 1:00:00" at bounding box center [1122, 633] width 255 height 21
click at [1061, 625] on div "0:11:19 1:00:00" at bounding box center [1122, 633] width 255 height 21
click at [1052, 634] on div "0:11:19 1:00:00" at bounding box center [1122, 633] width 255 height 21
click at [1061, 627] on div at bounding box center [1122, 628] width 255 height 4
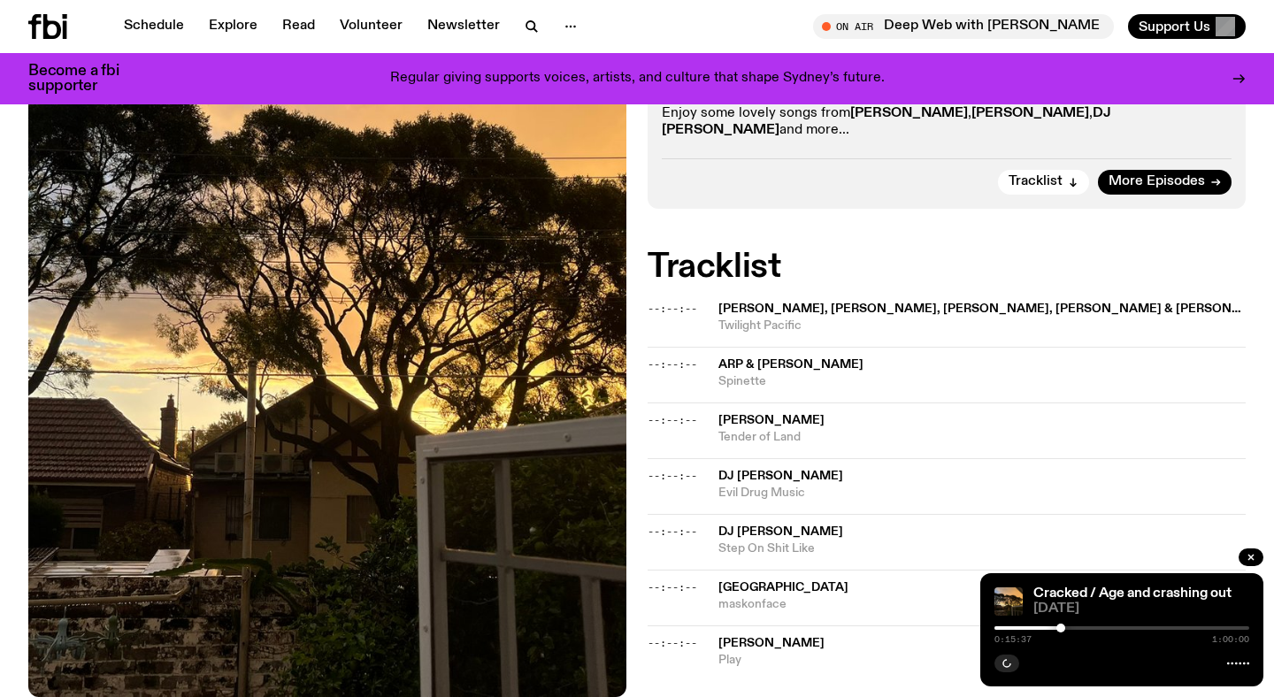
scroll to position [442, 0]
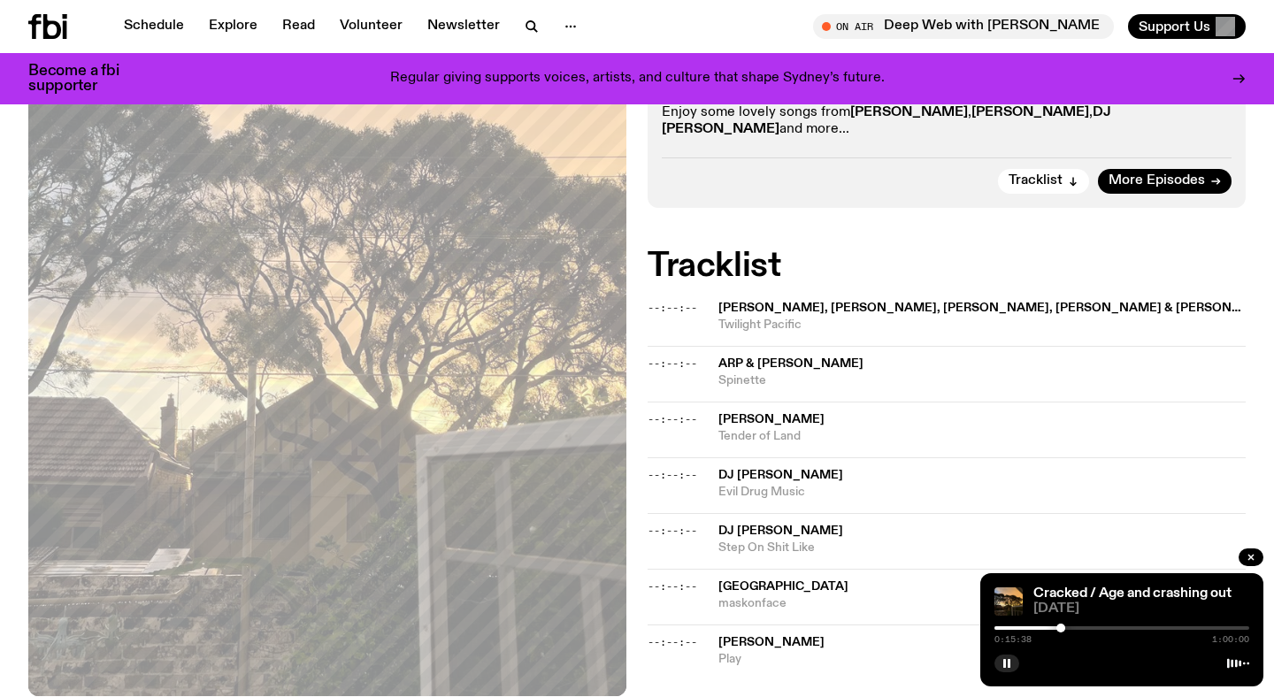
click at [1077, 632] on div "0:15:38 1:00:00" at bounding box center [1122, 633] width 255 height 21
click at [1079, 627] on div at bounding box center [1122, 628] width 255 height 4
click at [1088, 629] on div at bounding box center [1122, 628] width 255 height 4
click at [1084, 627] on div at bounding box center [1088, 628] width 9 height 9
click at [1081, 627] on div at bounding box center [1083, 628] width 9 height 9
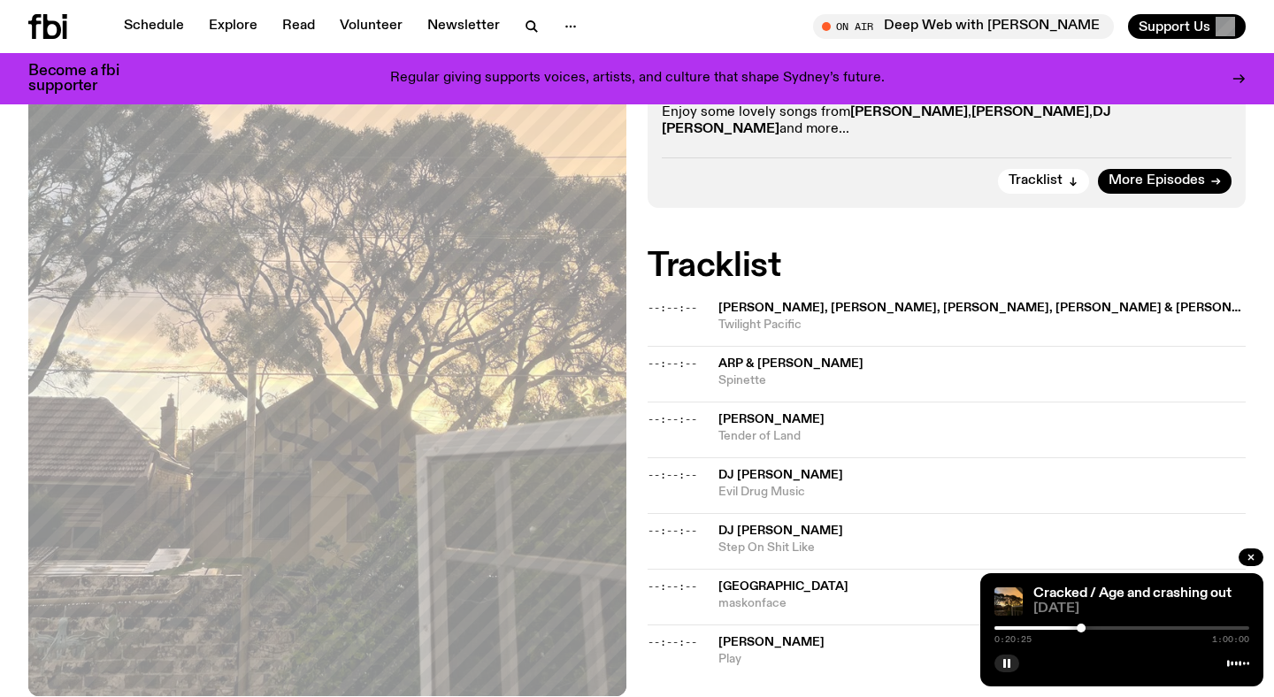
click at [1077, 627] on div at bounding box center [1081, 628] width 9 height 9
click at [1080, 627] on div at bounding box center [1076, 628] width 9 height 9
click at [1079, 626] on div at bounding box center [1080, 628] width 9 height 9
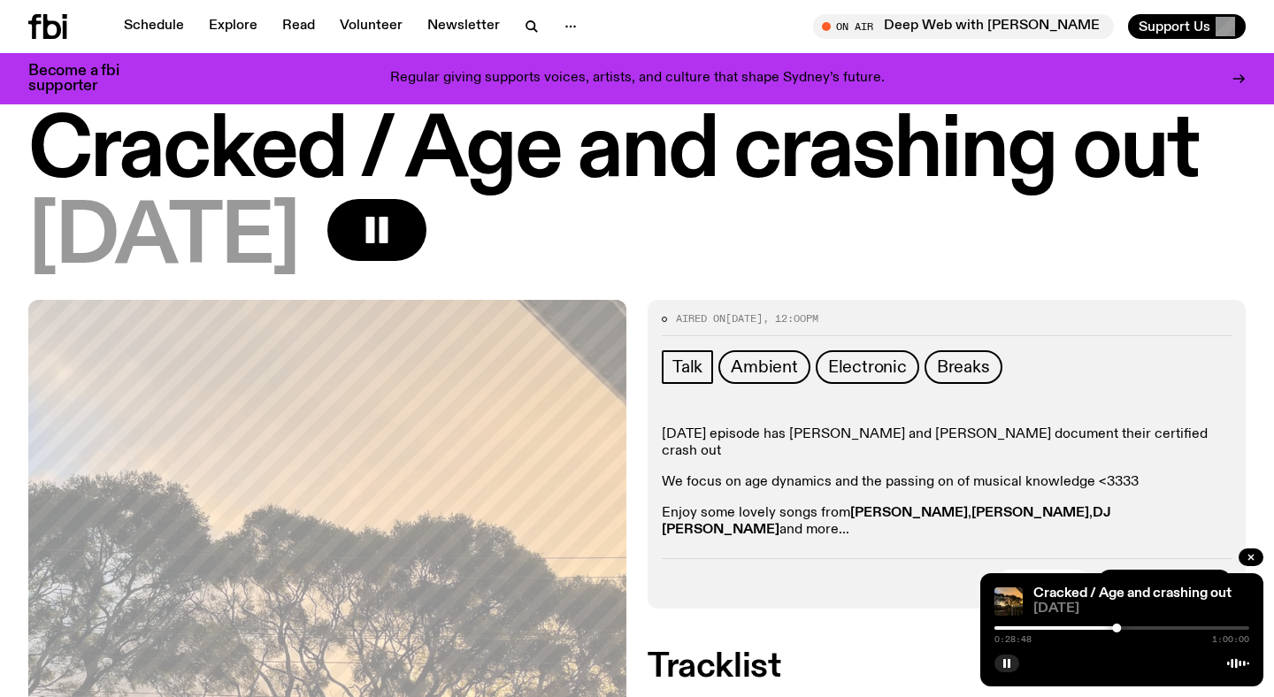
scroll to position [0, 0]
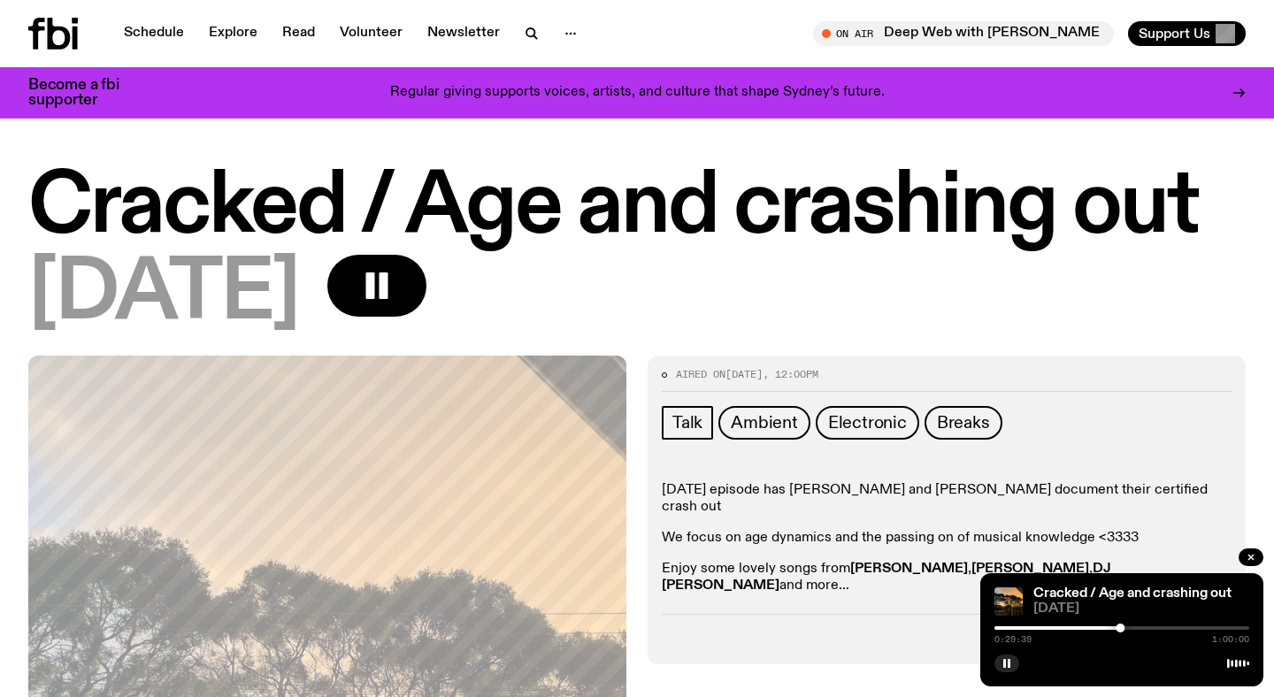
click at [1161, 628] on div at bounding box center [1122, 628] width 255 height 4
click at [1169, 628] on div at bounding box center [1122, 628] width 255 height 4
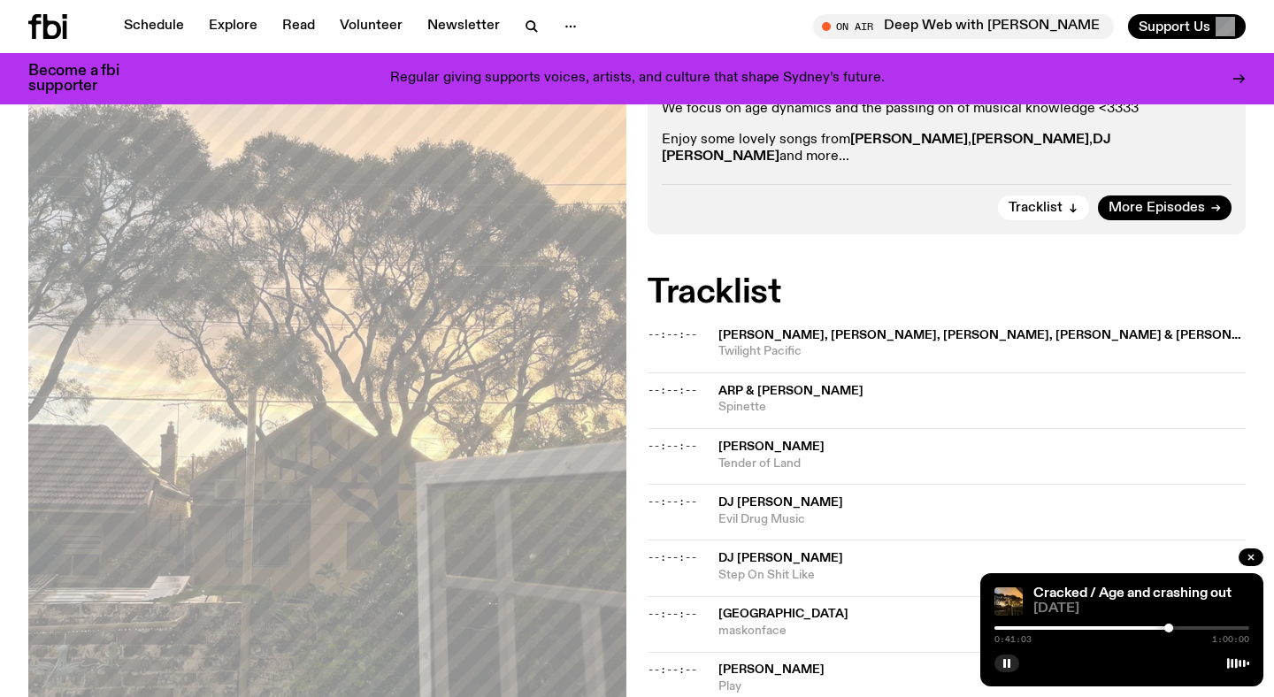
scroll to position [422, 0]
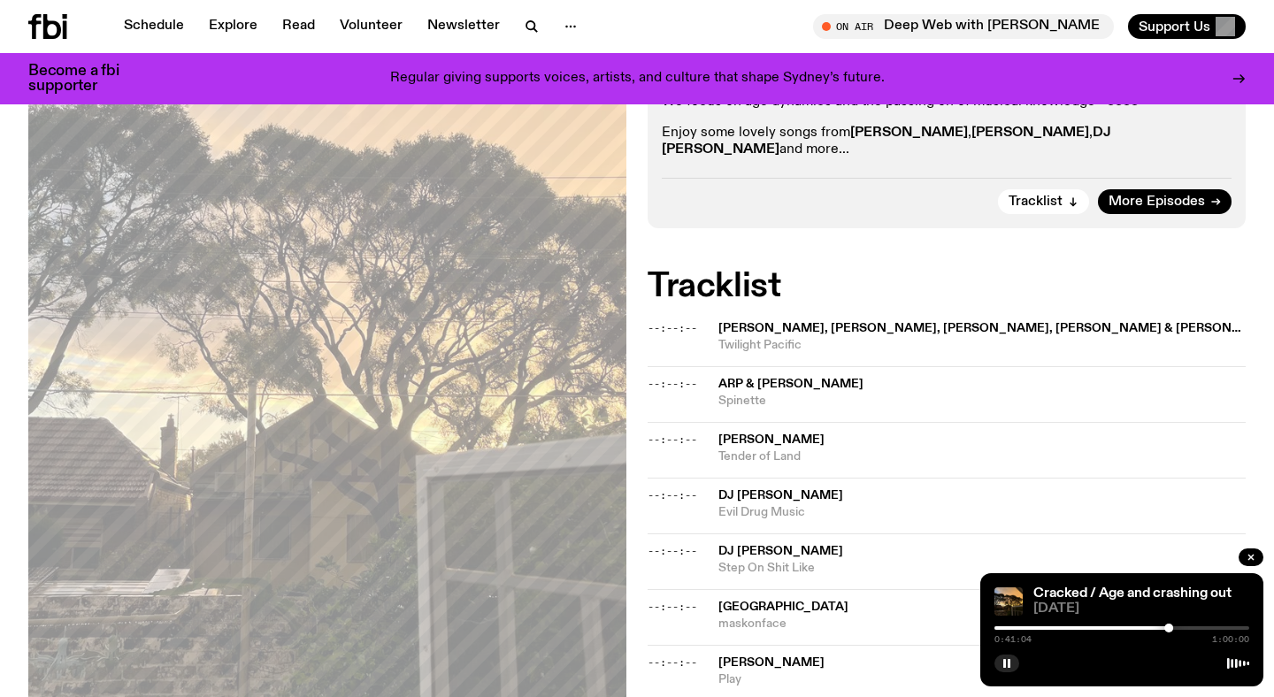
click at [1192, 628] on div at bounding box center [1122, 628] width 255 height 4
click at [1198, 626] on div at bounding box center [1122, 628] width 255 height 4
click at [1190, 628] on div at bounding box center [1070, 628] width 255 height 4
click at [1194, 628] on div at bounding box center [1190, 628] width 9 height 9
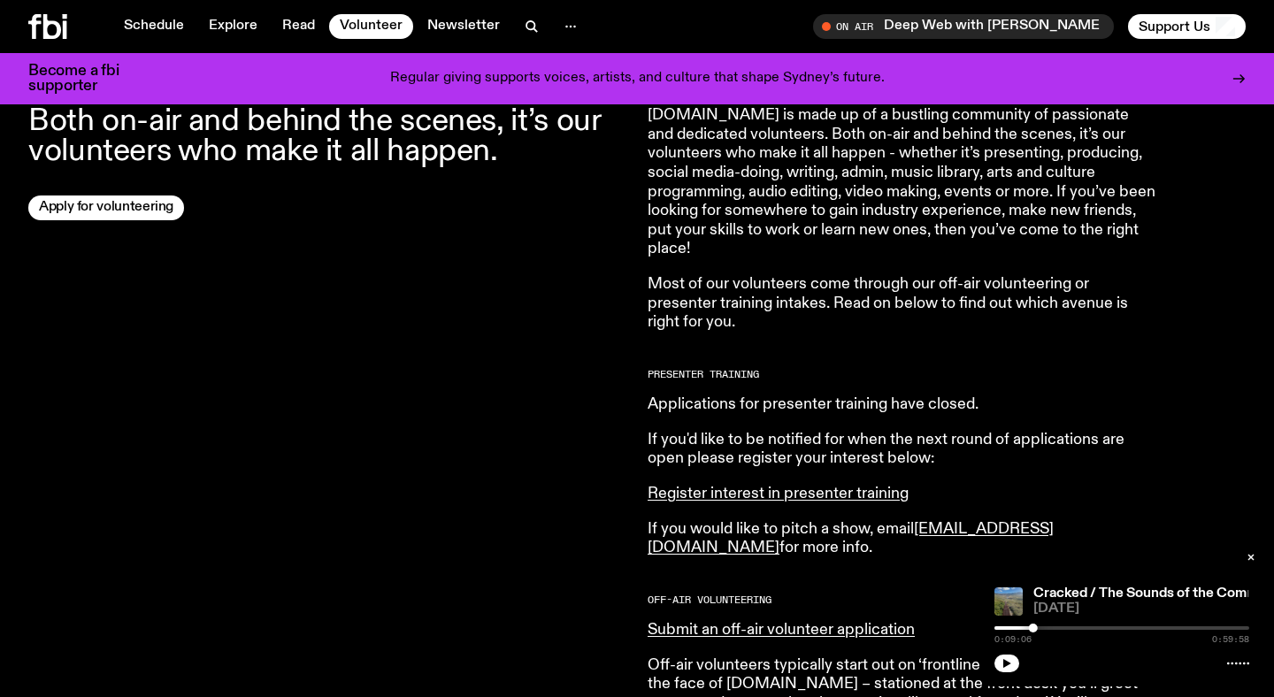
scroll to position [609, 0]
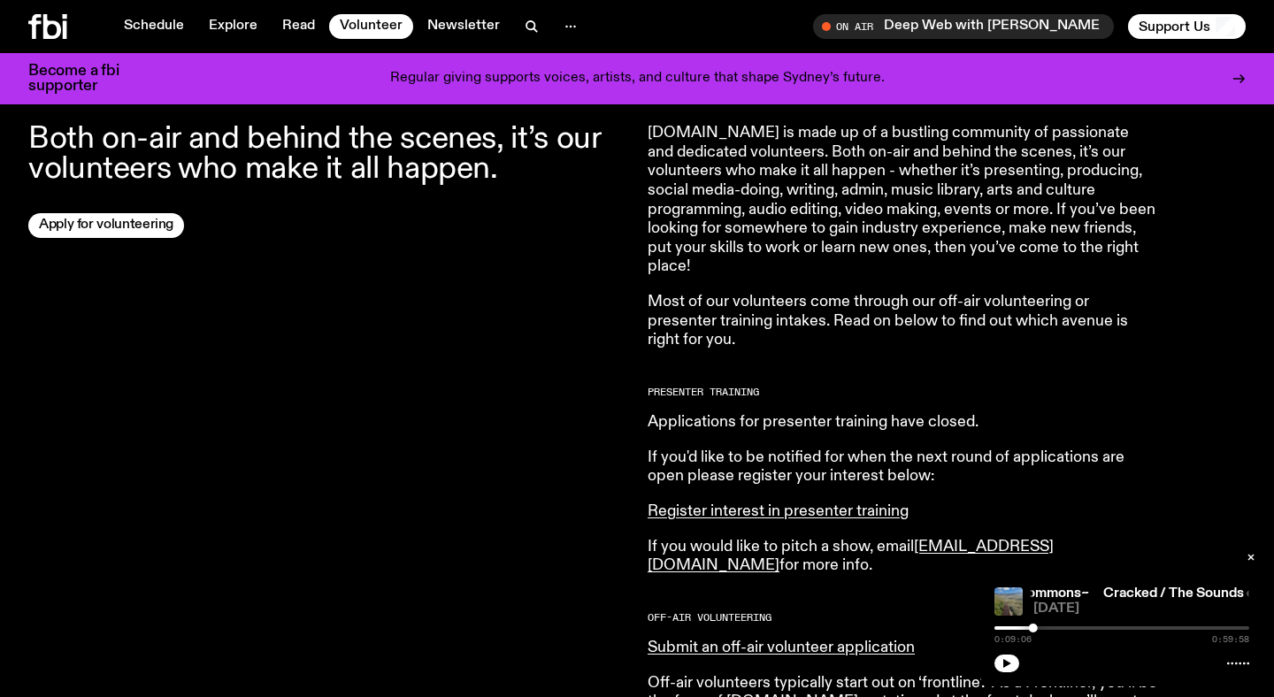
scroll to position [116, 0]
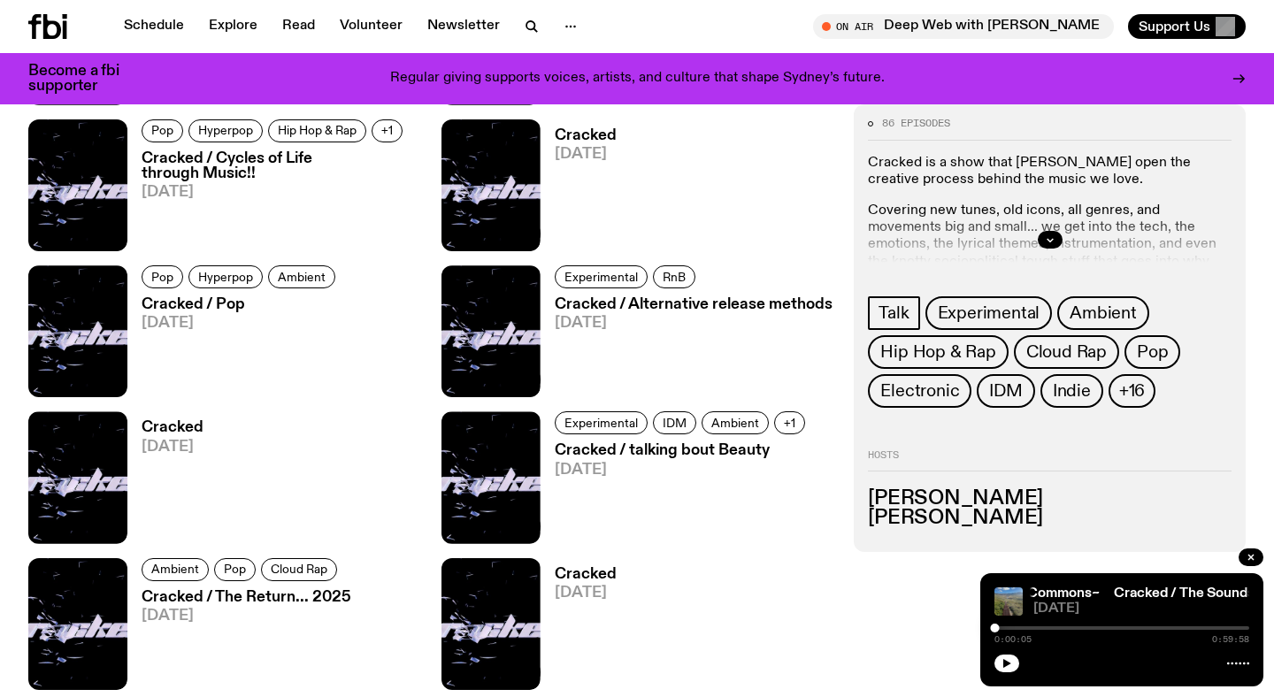
scroll to position [2501, 0]
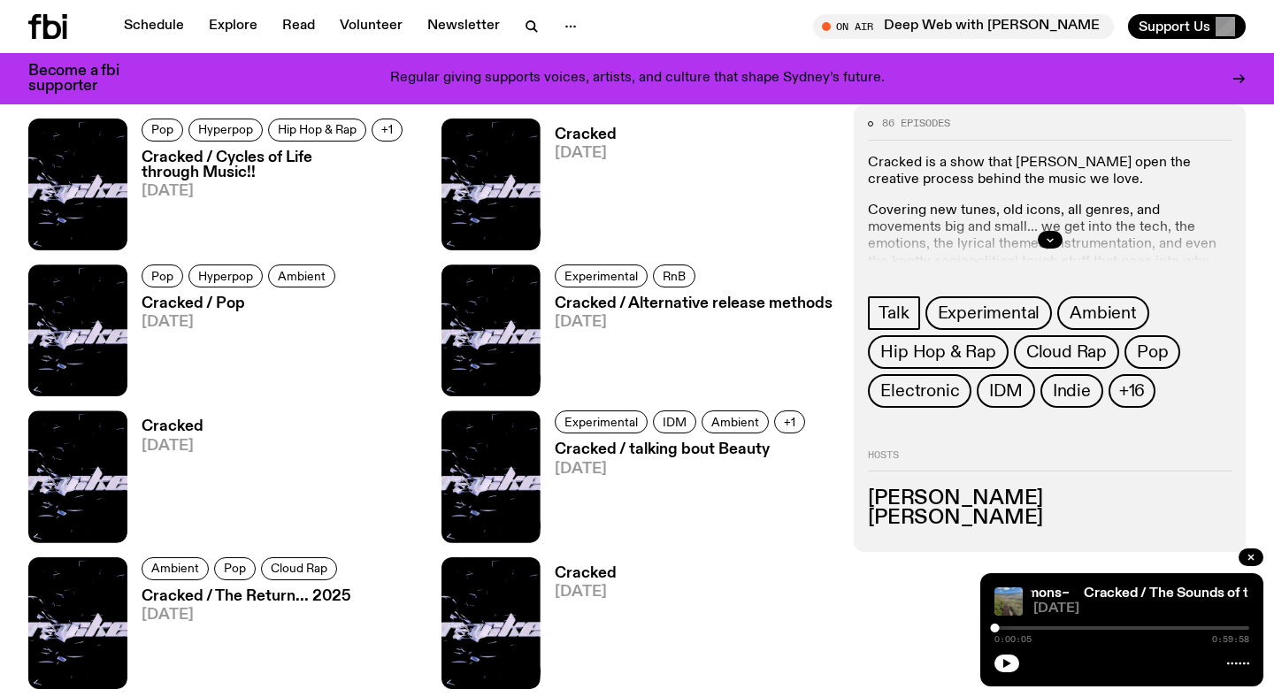
click at [709, 311] on h3 "Cracked / Alternative release methods" at bounding box center [694, 303] width 278 height 15
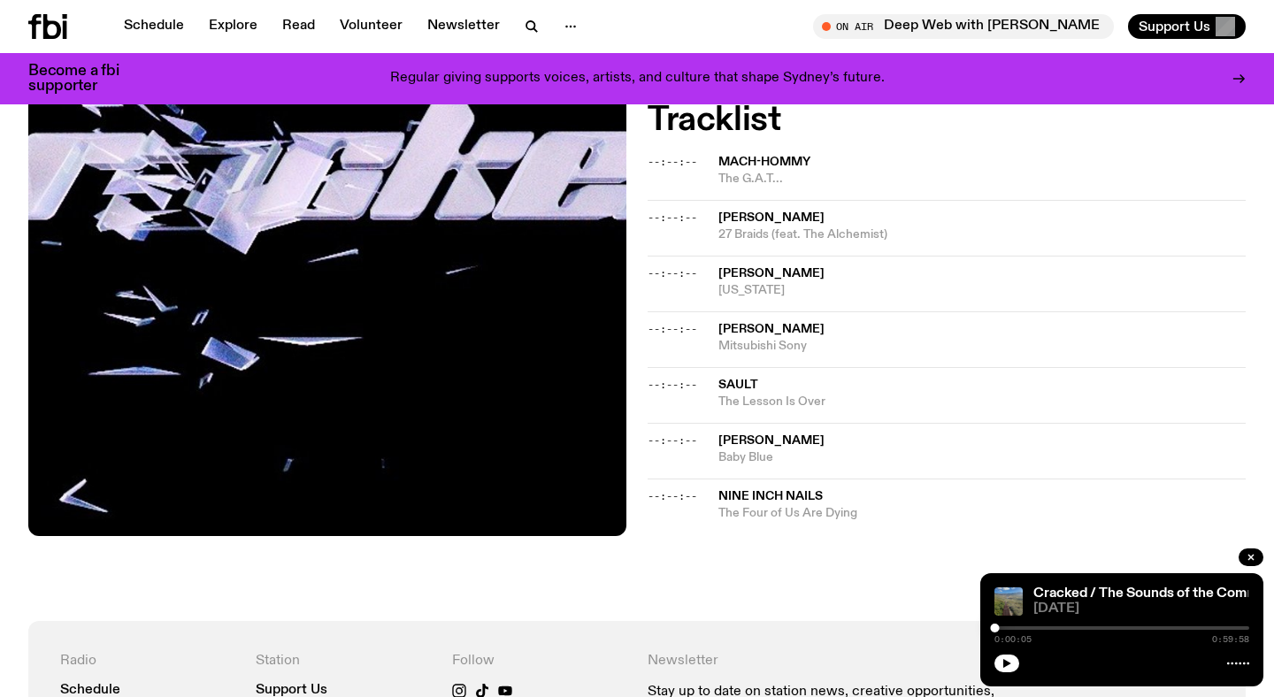
scroll to position [683, 0]
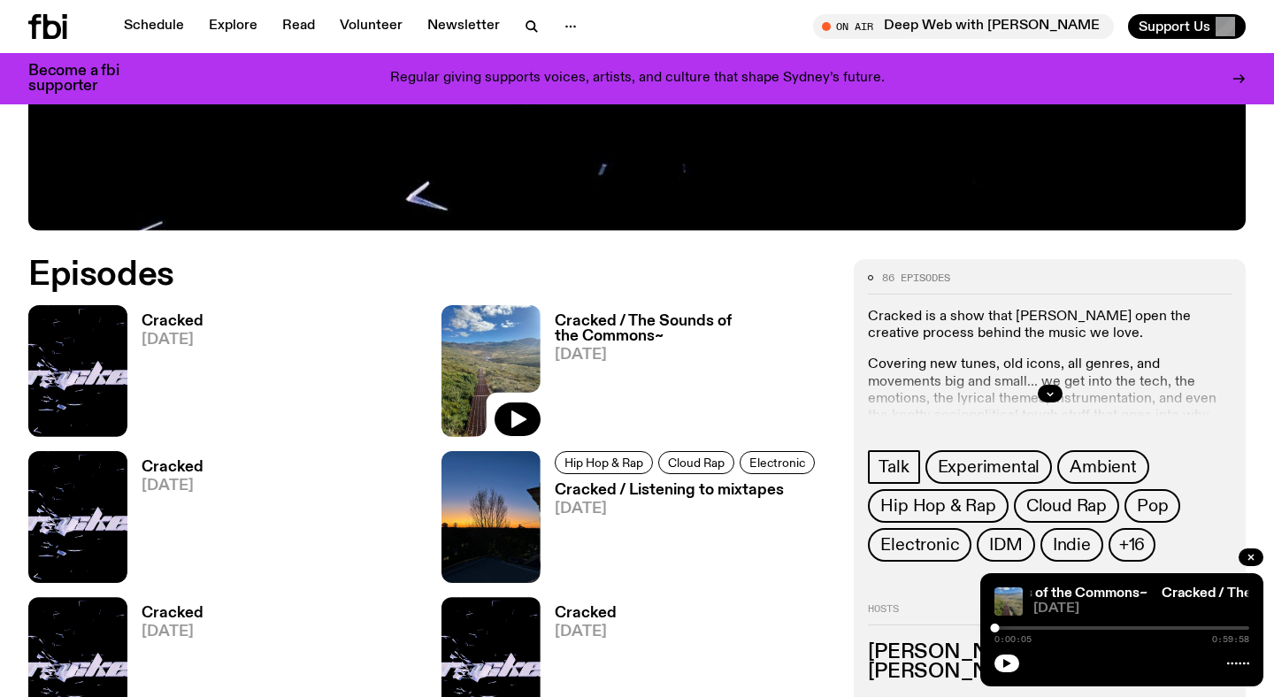
scroll to position [705, 0]
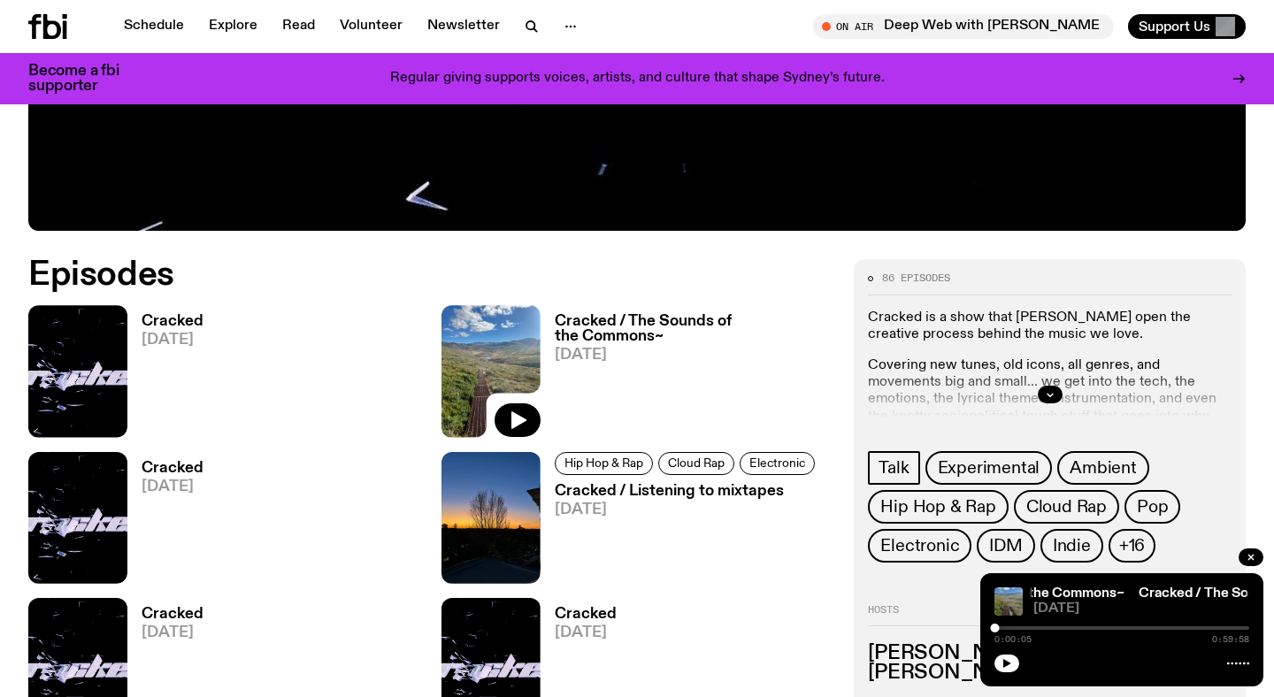
click at [668, 323] on h3 "Cracked / The Sounds of the Commons~" at bounding box center [694, 329] width 279 height 30
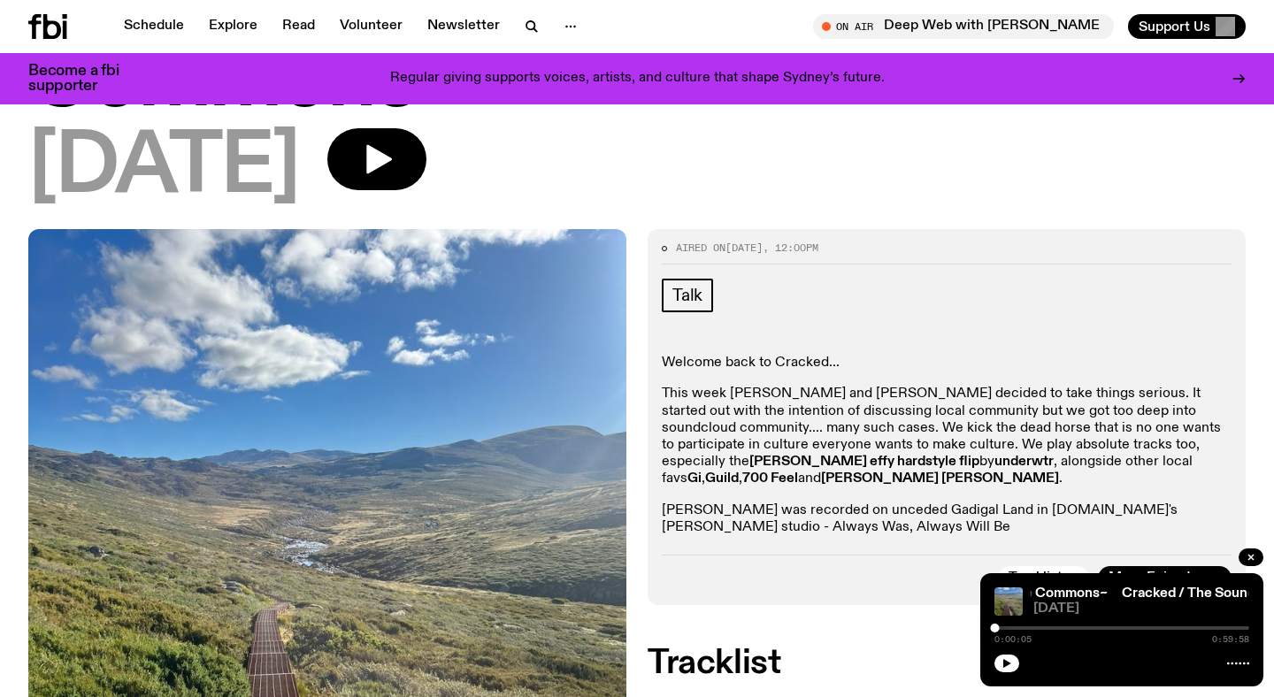
scroll to position [196, 0]
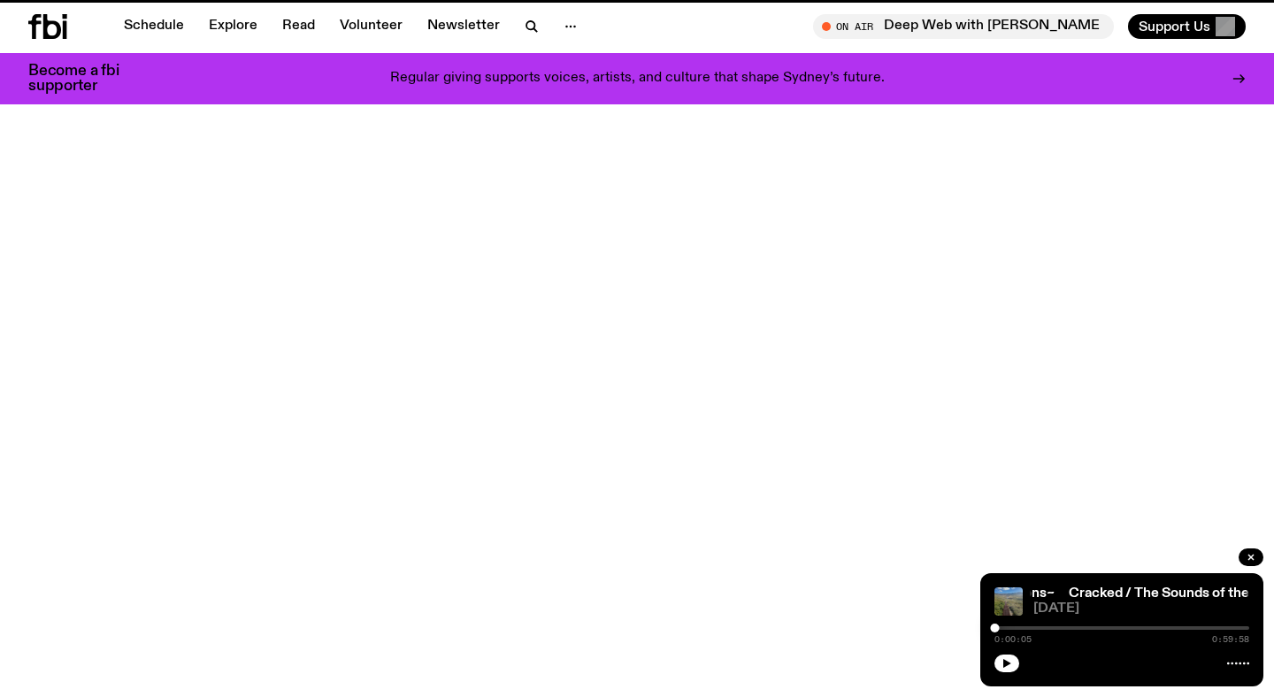
scroll to position [705, 0]
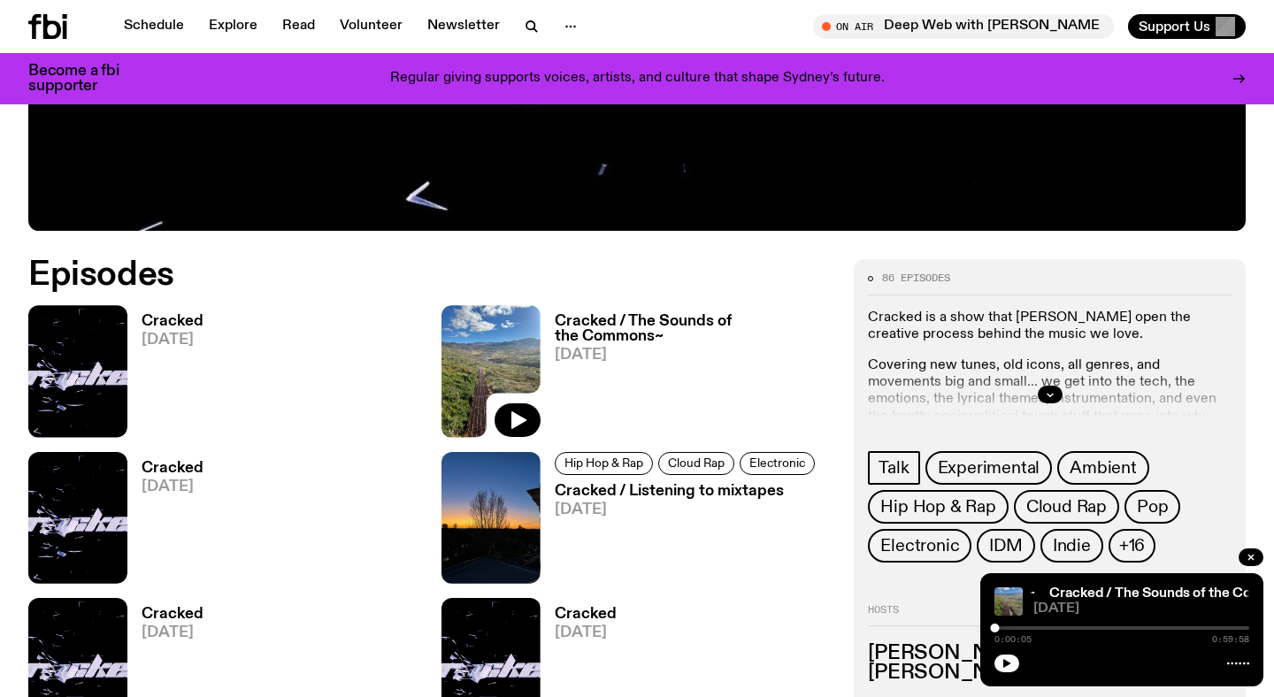
click at [188, 319] on h3 "Cracked" at bounding box center [173, 321] width 62 height 15
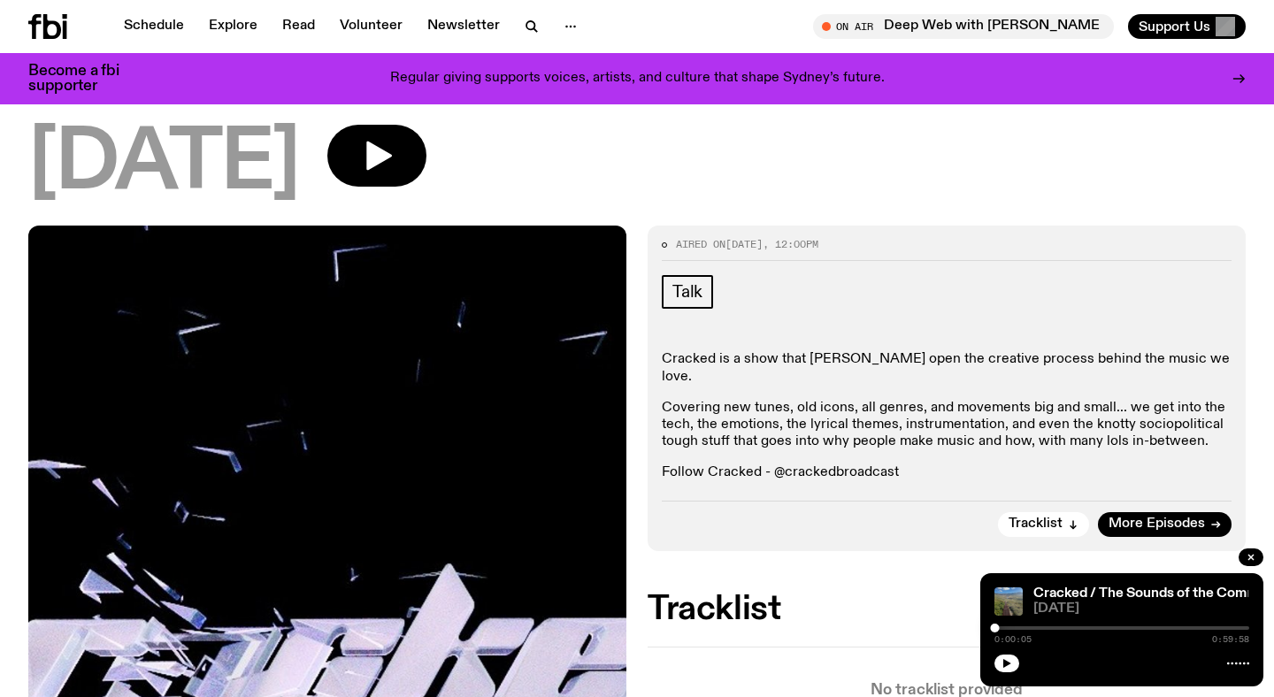
scroll to position [117, 0]
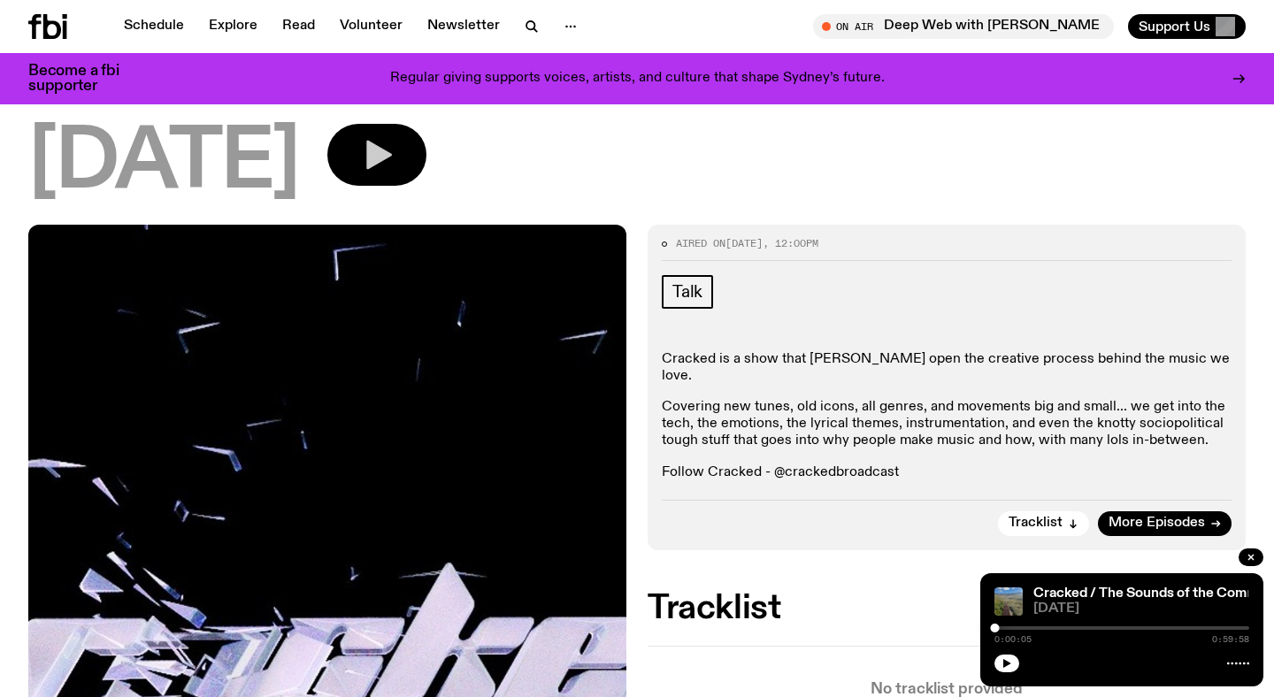
click at [426, 169] on button "button" at bounding box center [376, 155] width 99 height 62
click at [1002, 628] on div at bounding box center [1122, 628] width 255 height 4
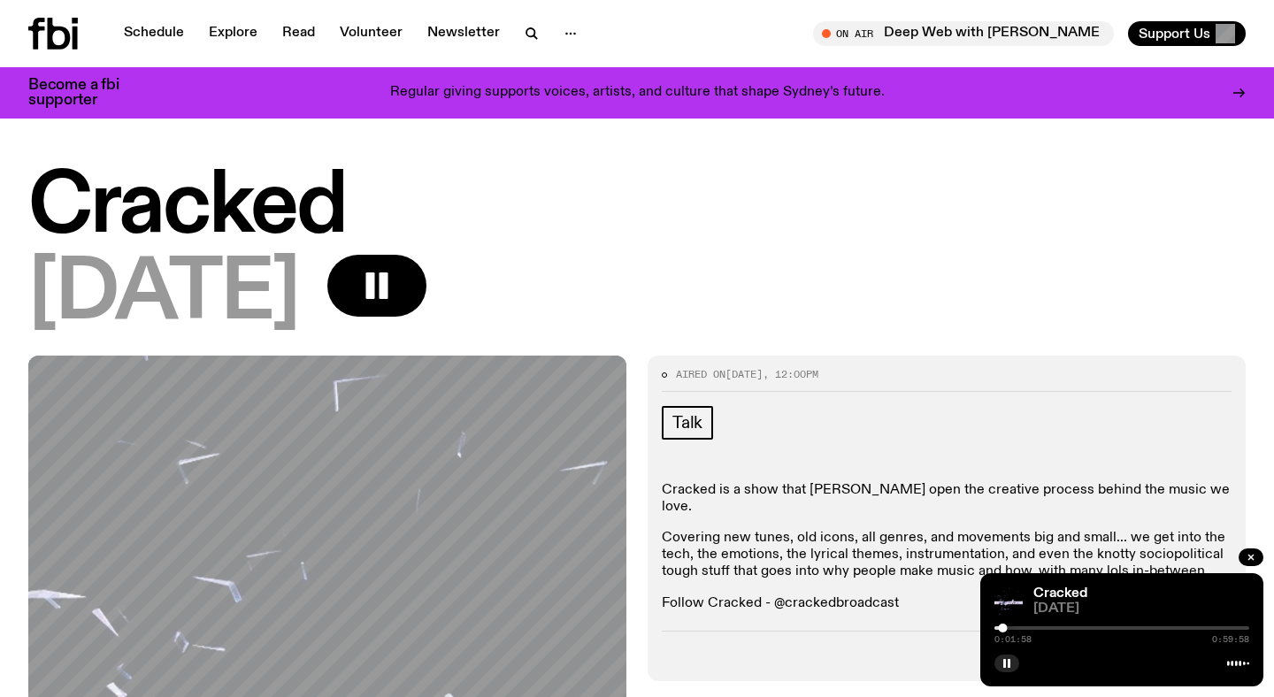
click at [998, 627] on div at bounding box center [1002, 628] width 9 height 9
click at [991, 628] on div at bounding box center [995, 628] width 9 height 9
click at [995, 628] on div at bounding box center [995, 628] width 9 height 9
click at [997, 629] on div at bounding box center [995, 628] width 9 height 9
click at [996, 629] on div at bounding box center [996, 628] width 9 height 9
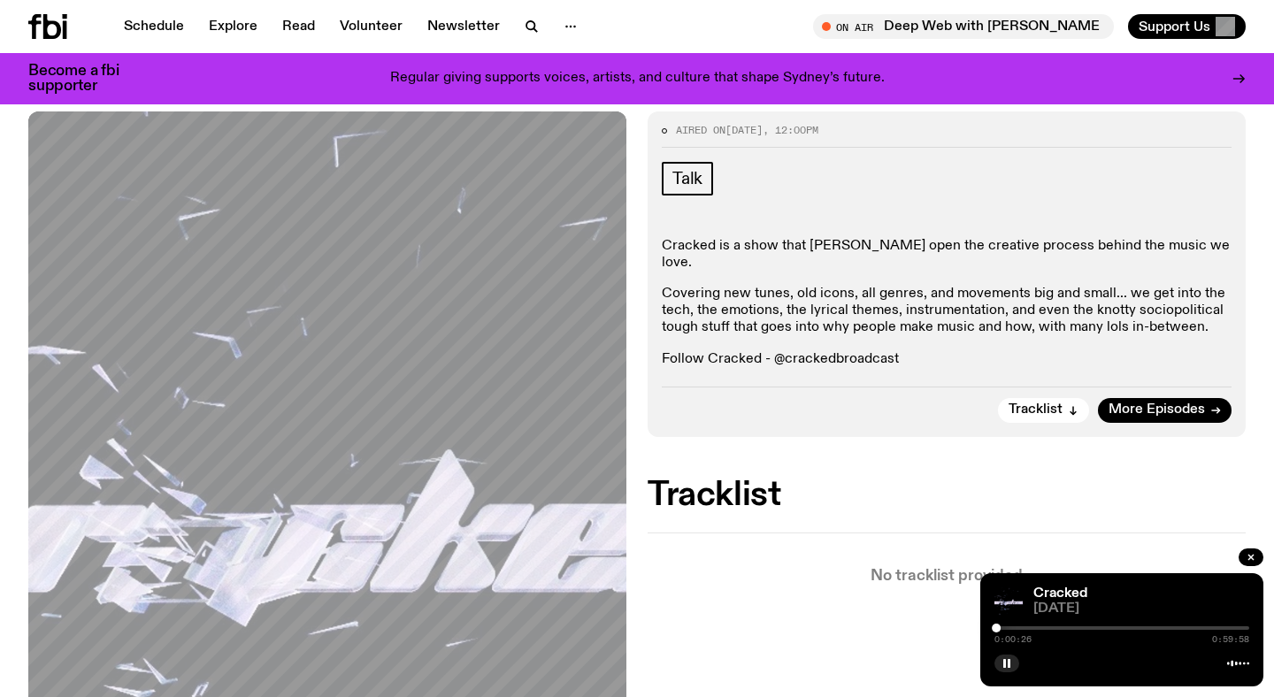
scroll to position [198, 0]
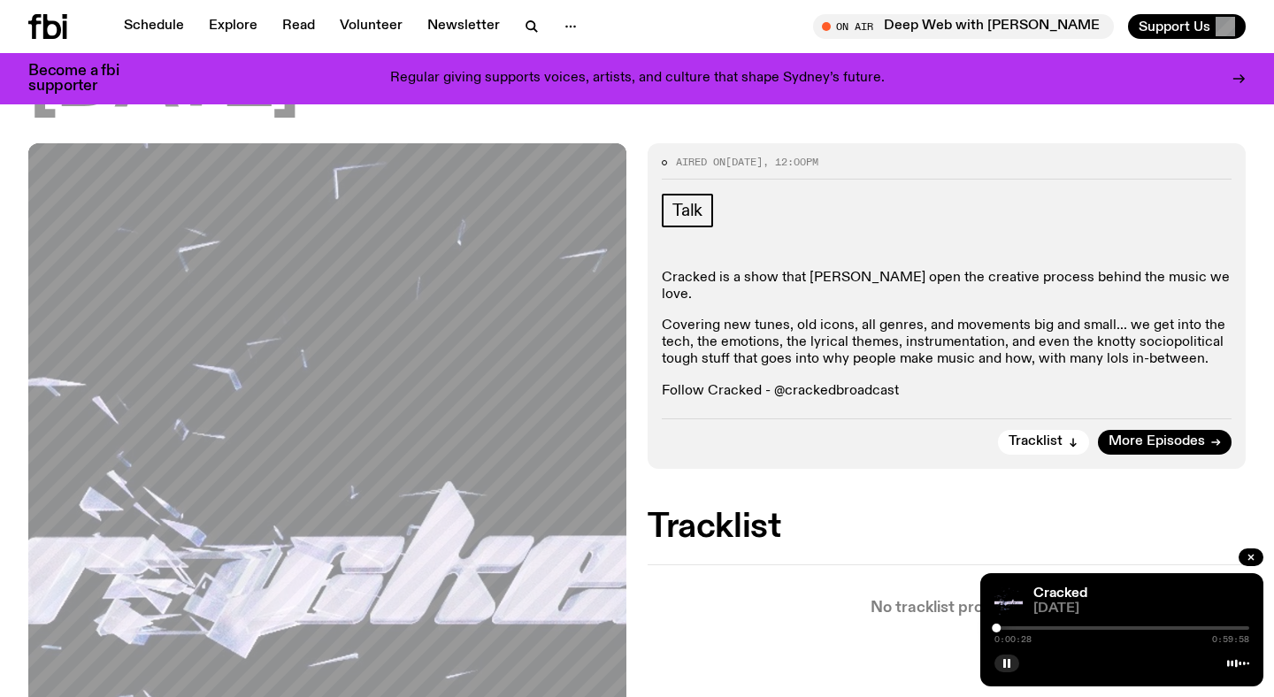
click at [921, 322] on p "Covering new tunes, old icons, all genres, and movements big and small... we ge…" at bounding box center [947, 343] width 570 height 51
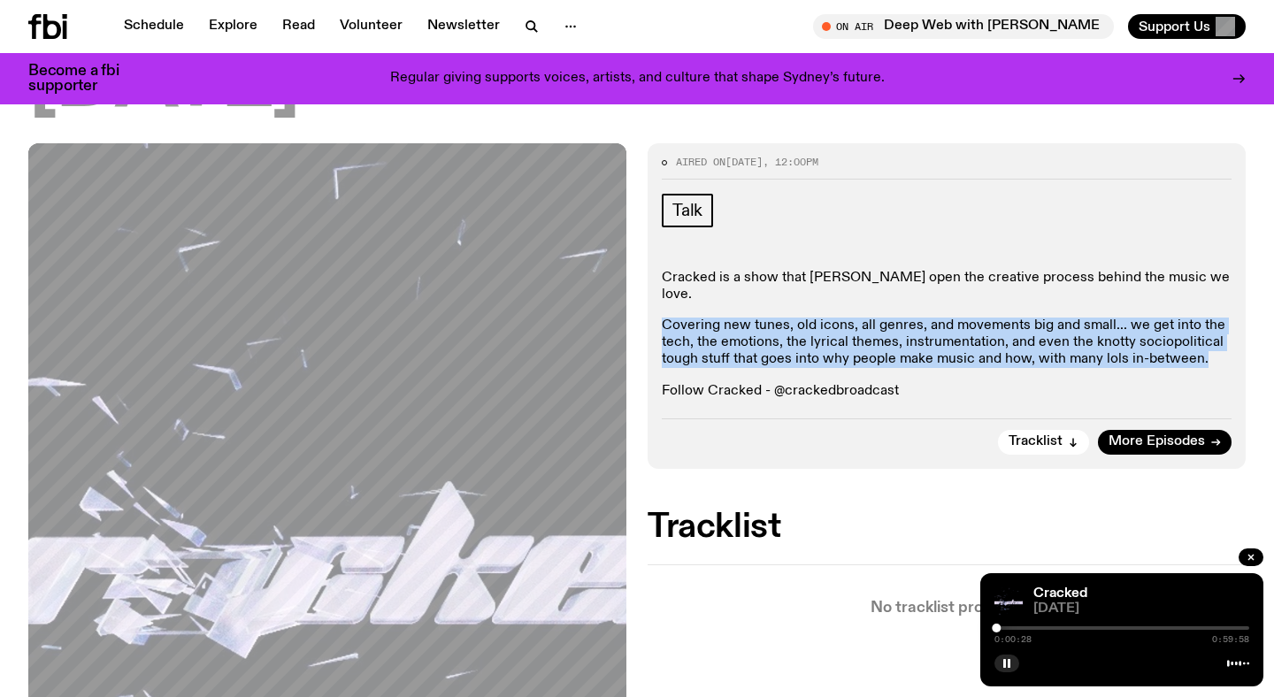
click at [951, 265] on div "Talk Cracked is a show that [PERSON_NAME] open the creative process behind the …" at bounding box center [947, 297] width 570 height 207
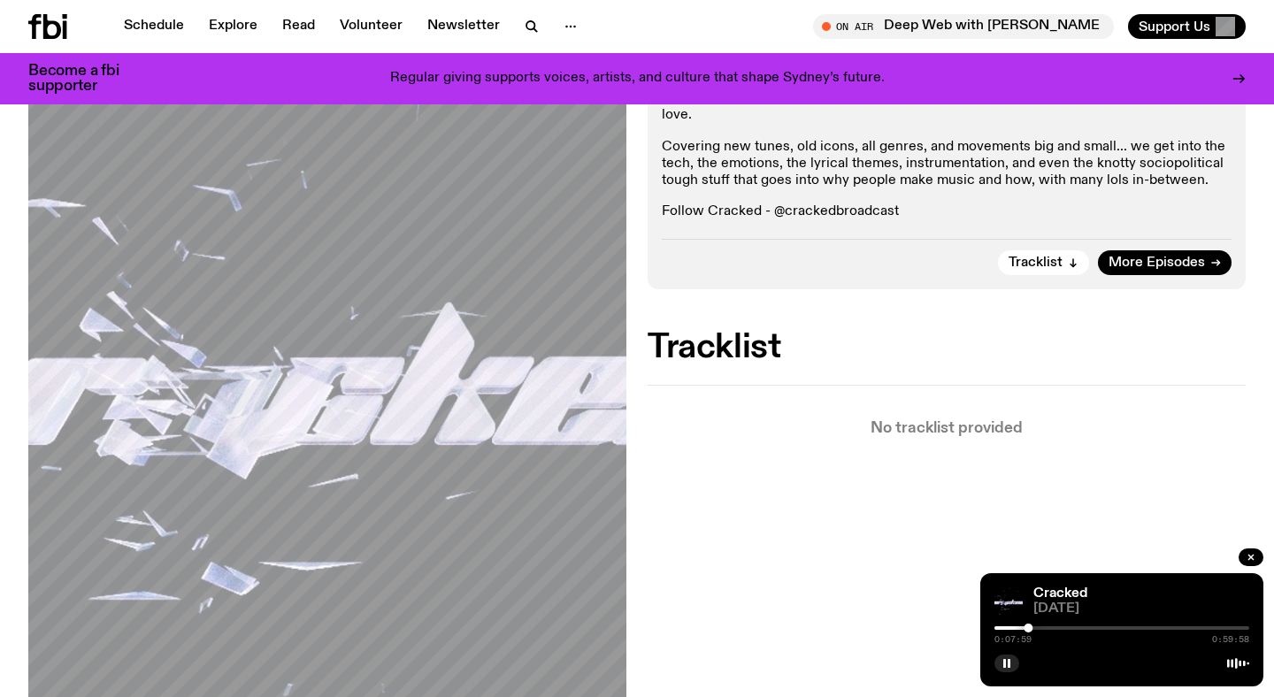
scroll to position [382, 0]
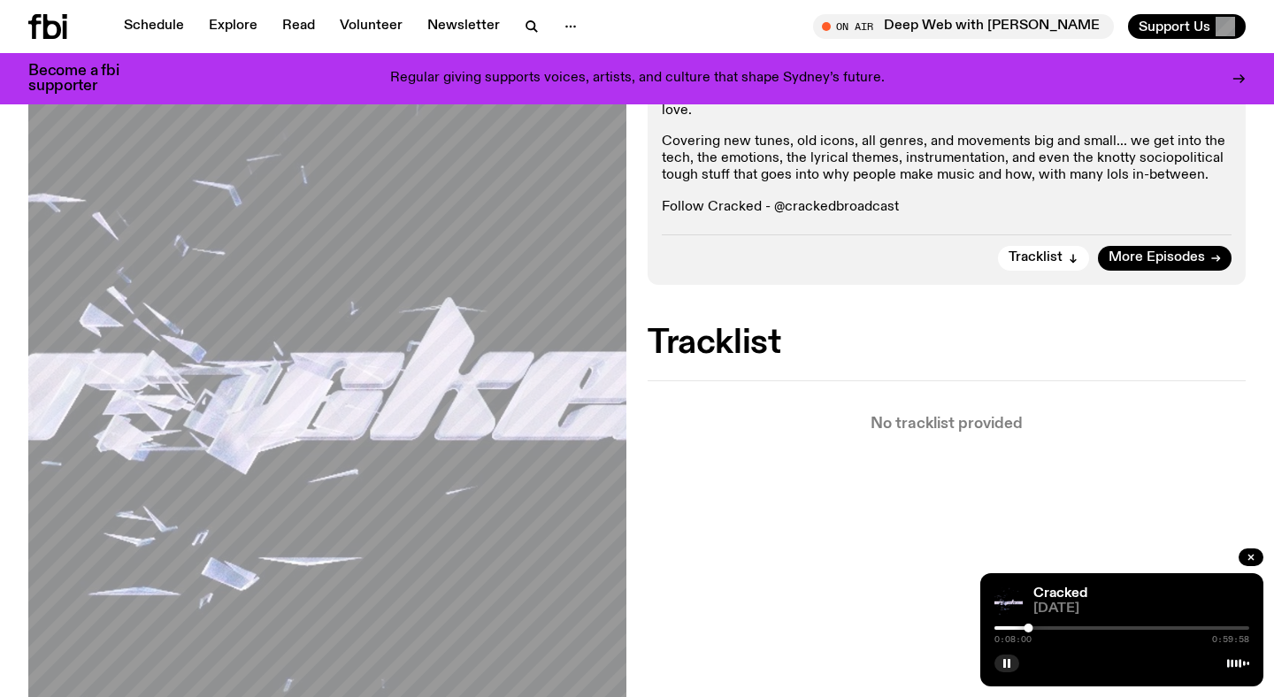
click at [1117, 626] on div at bounding box center [1122, 628] width 255 height 4
click at [1112, 632] on div "0:28:46 0:59:58" at bounding box center [1122, 633] width 255 height 21
click at [1112, 629] on div at bounding box center [1116, 628] width 9 height 9
